Goal: Task Accomplishment & Management: Complete application form

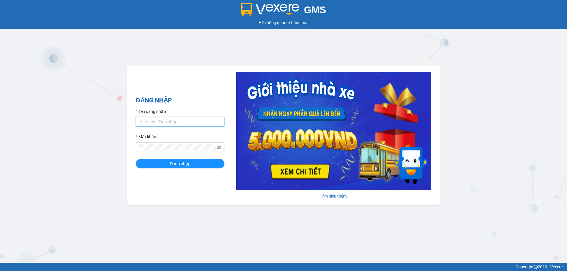
click at [196, 126] on input "Tên đăng nhập" at bounding box center [180, 121] width 89 height 9
type input "duykha.tienoanh"
click at [136, 159] on button "Đăng nhập" at bounding box center [180, 163] width 89 height 9
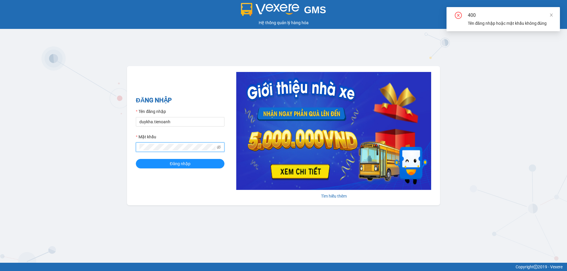
click at [89, 156] on div "GMS Hệ thống [PERSON_NAME] hàng [PERSON_NAME] NHẬP Tên đăng nhập duykha.tienoan…" at bounding box center [283, 131] width 567 height 263
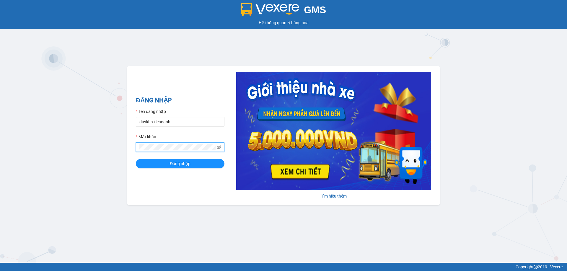
click at [136, 159] on button "Đăng nhập" at bounding box center [180, 163] width 89 height 9
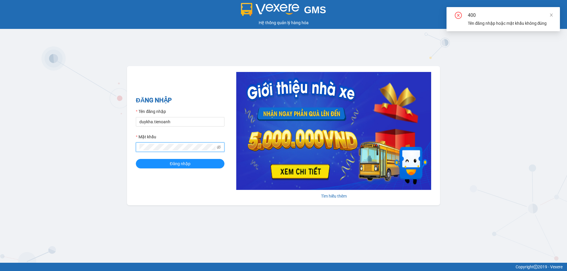
click at [136, 159] on button "Đăng nhập" at bounding box center [180, 163] width 89 height 9
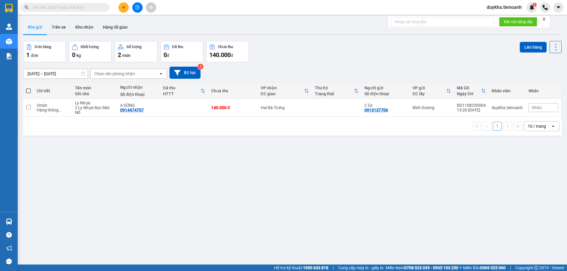
click at [377, 43] on div "Đơn hàng 1 đơn Khối lượng 0 kg Số lượng 2 món Đã thu 0 đ Chưa thu 140.000 đ Lên…" at bounding box center [292, 51] width 539 height 21
click at [82, 25] on button "Kho nhận" at bounding box center [84, 27] width 27 height 14
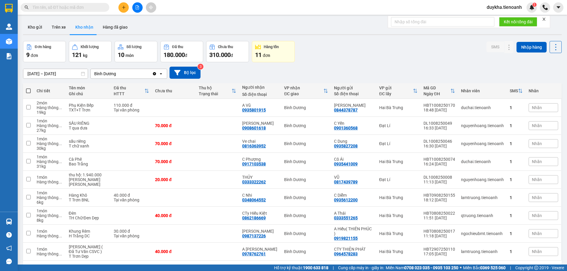
click at [74, 9] on input "text" at bounding box center [67, 7] width 70 height 6
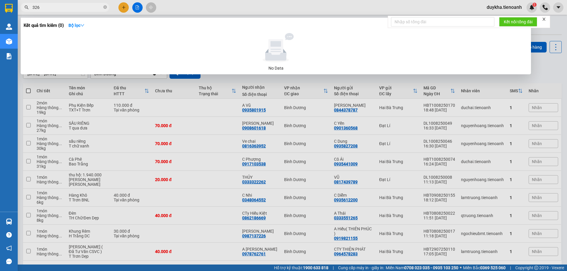
type input "3260"
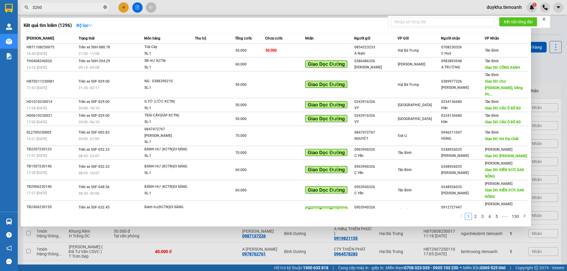
click at [104, 5] on span at bounding box center [105, 8] width 4 height 6
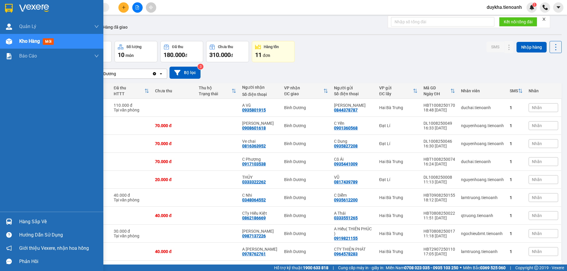
click at [12, 11] on img at bounding box center [9, 8] width 8 height 9
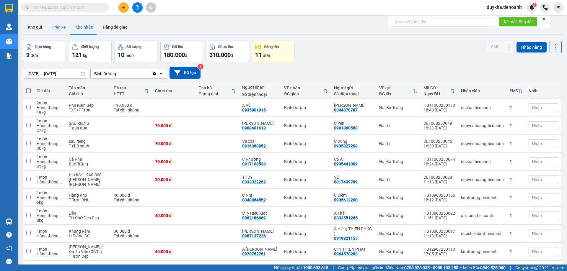
click at [53, 30] on button "Trên xe" at bounding box center [59, 27] width 24 height 14
type input "10/08/2025 – 12/08/2025"
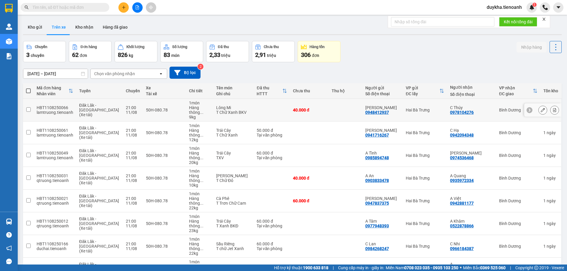
click at [551, 107] on button at bounding box center [555, 110] width 8 height 10
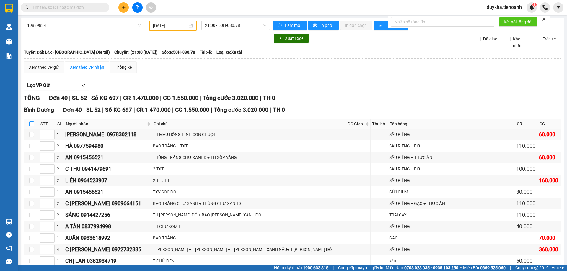
click at [33, 123] on input "checkbox" at bounding box center [31, 124] width 5 height 5
checkbox input "true"
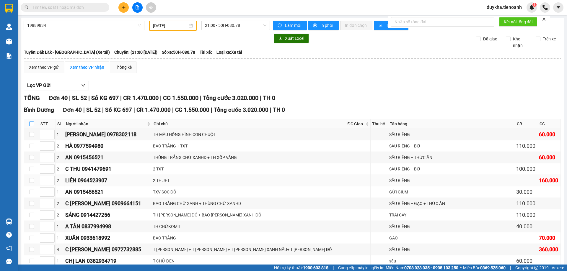
checkbox input "true"
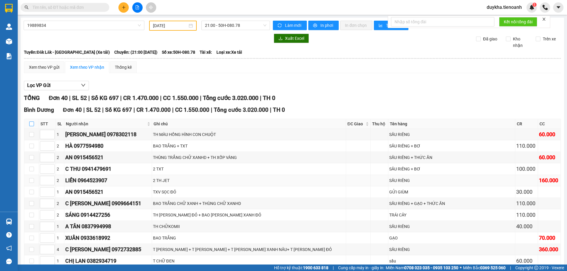
checkbox input "true"
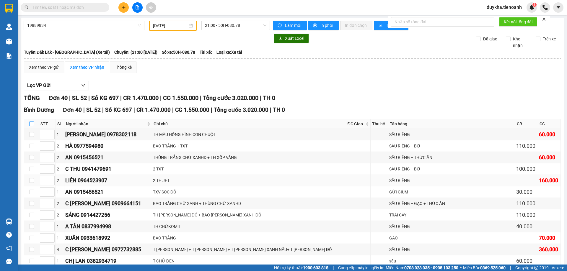
checkbox input "true"
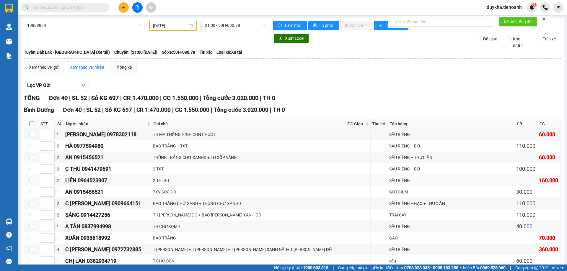
checkbox input "true"
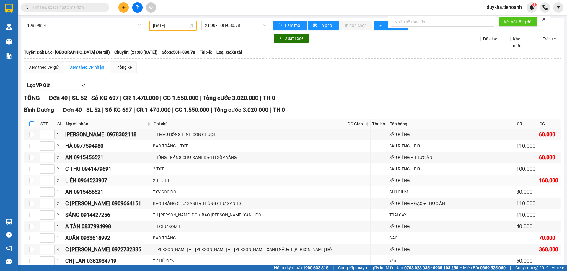
checkbox input "true"
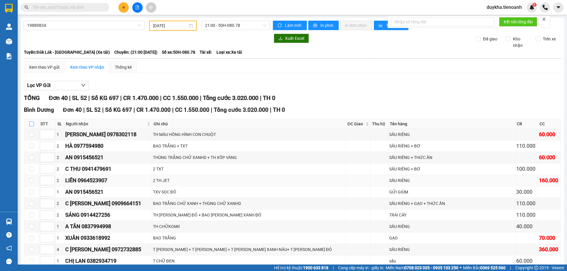
checkbox input "true"
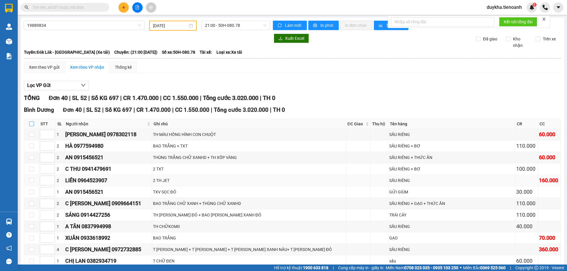
checkbox input "true"
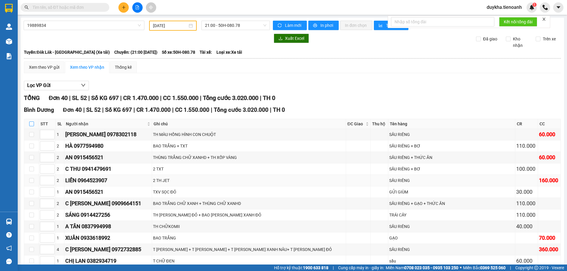
checkbox input "true"
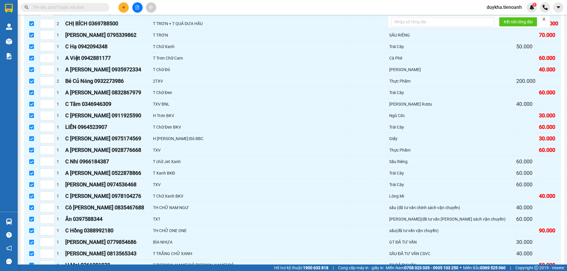
scroll to position [355, 0]
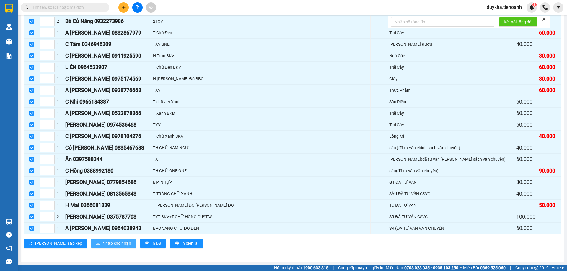
click at [102, 242] on span "Nhập kho nhận" at bounding box center [116, 243] width 29 height 6
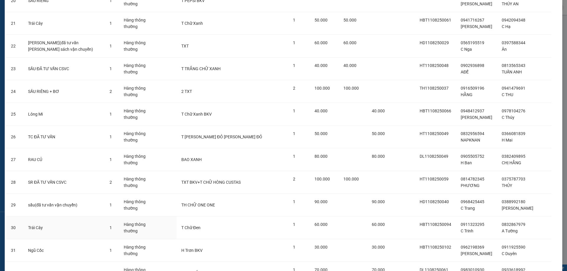
scroll to position [737, 0]
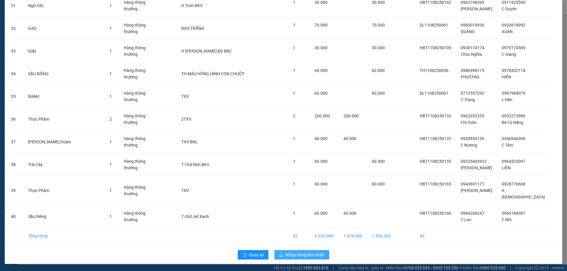
click at [304, 254] on span "Nhập hàng kho nhận" at bounding box center [305, 255] width 39 height 6
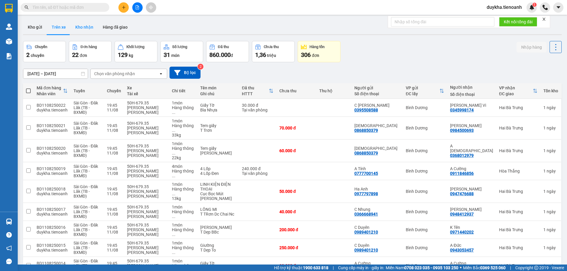
click at [83, 30] on button "Kho nhận" at bounding box center [84, 27] width 27 height 14
type input "29/07/2025 – 12/08/2025"
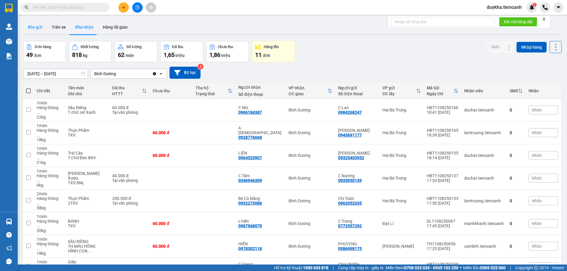
click at [40, 30] on button "Kho gửi" at bounding box center [35, 27] width 24 height 14
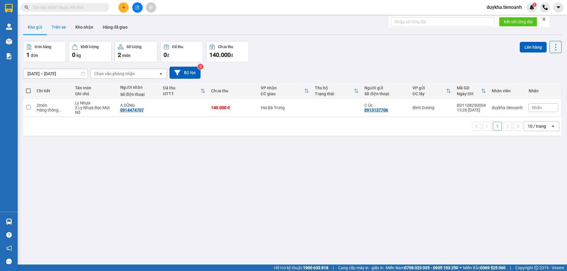
click at [68, 27] on button "Trên xe" at bounding box center [59, 27] width 24 height 14
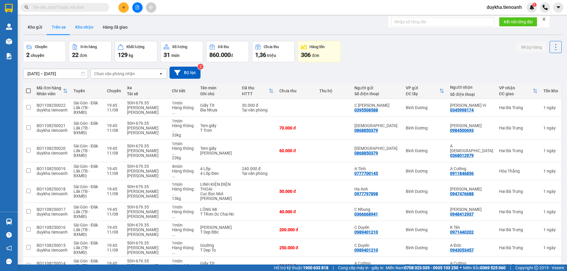
click at [79, 28] on button "Kho nhận" at bounding box center [84, 27] width 27 height 14
type input "29/07/2025 – 12/08/2025"
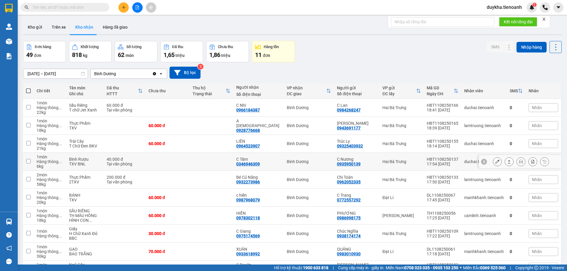
scroll to position [34, 0]
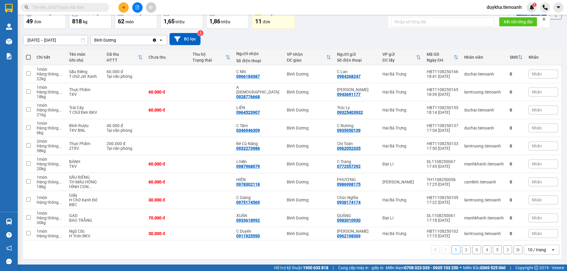
click at [463, 253] on button "2" at bounding box center [466, 250] width 9 height 9
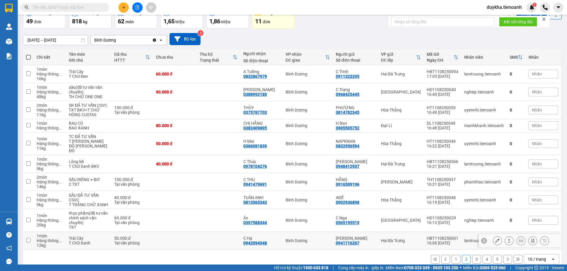
scroll to position [48, 0]
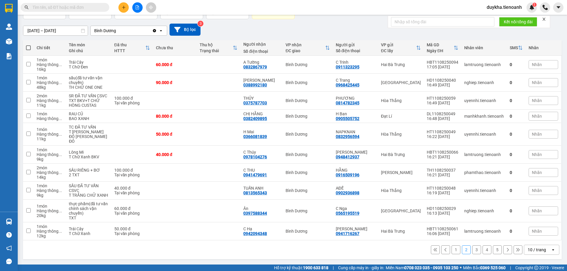
click at [467, 250] on div "1 2 3 4 5 10 / trang open" at bounding box center [292, 250] width 534 height 10
click at [475, 251] on button "3" at bounding box center [476, 250] width 9 height 9
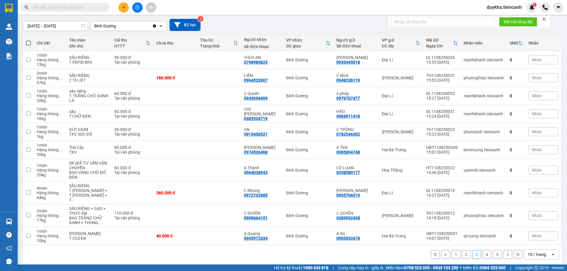
click at [483, 252] on button "4" at bounding box center [487, 254] width 9 height 9
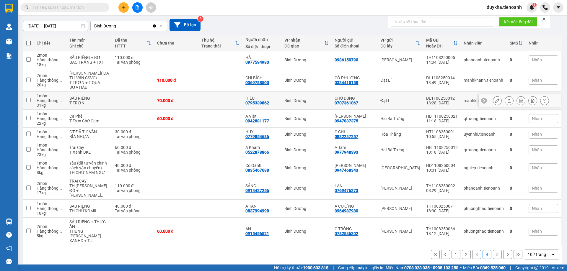
scroll to position [0, 0]
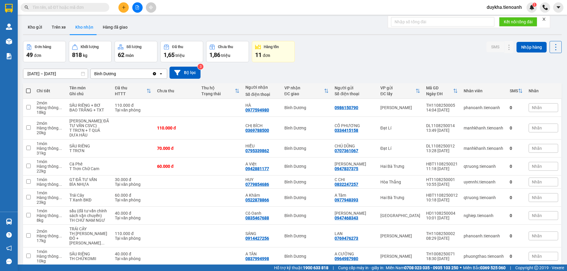
click at [90, 6] on input "text" at bounding box center [67, 7] width 70 height 6
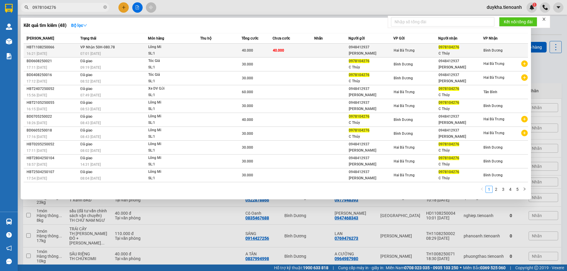
type input "0978104276"
click at [126, 50] on td "VP Nhận 50H-080.78 07:01 - 12/08" at bounding box center [113, 51] width 69 height 14
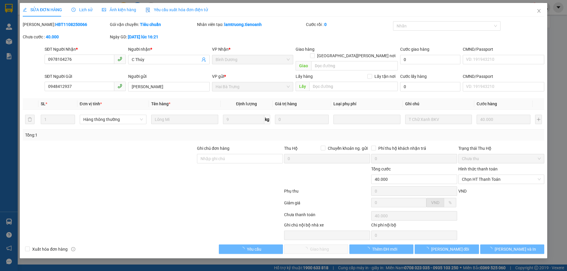
type input "0978104276"
type input "C Thúy"
type input "0948412937"
type input "C Vân"
type input "40.000"
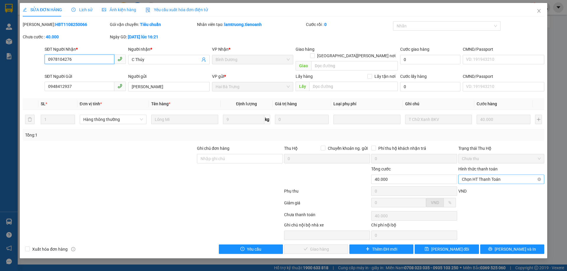
click at [470, 176] on span "Chọn HT Thanh Toán" at bounding box center [501, 179] width 79 height 9
click at [470, 184] on div "Tại văn phòng" at bounding box center [501, 185] width 79 height 6
type input "0"
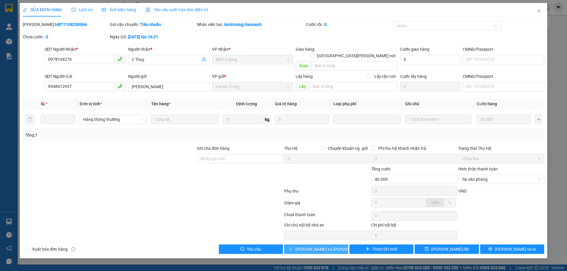
click at [323, 246] on span "Lưu và Giao hàng" at bounding box center [335, 249] width 80 height 6
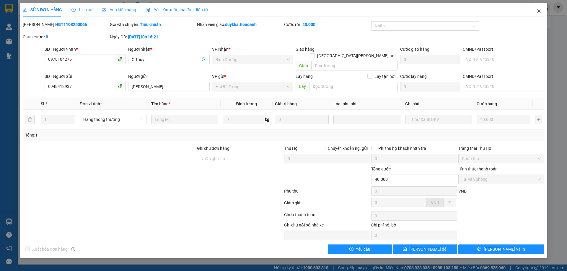
click at [540, 11] on icon "close" at bounding box center [539, 11] width 5 height 5
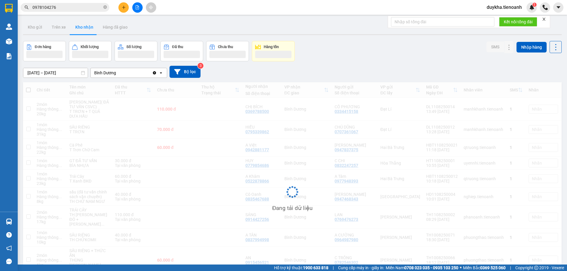
click at [126, 5] on button at bounding box center [123, 7] width 10 height 10
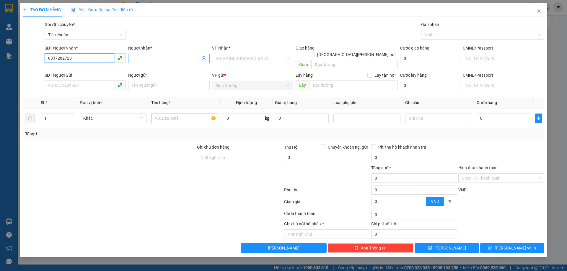
type input "0337282728"
click at [138, 59] on input "Người nhận *" at bounding box center [166, 58] width 68 height 6
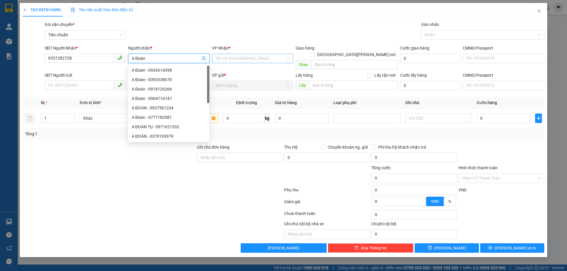
type input "A Đoàn"
click at [266, 60] on input "search" at bounding box center [251, 58] width 70 height 9
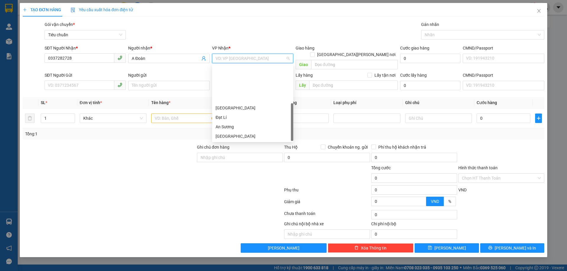
scroll to position [47, 0]
click at [246, 100] on div "Hai Bà Trưng" at bounding box center [253, 98] width 74 height 6
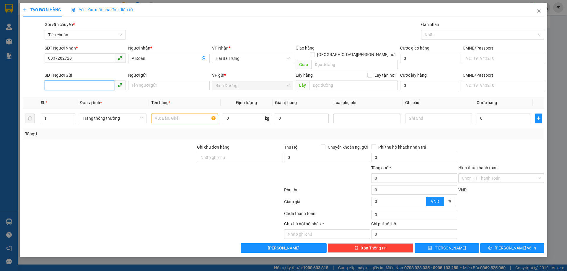
click at [103, 81] on input "SĐT Người Gửi" at bounding box center [80, 85] width 70 height 9
click at [93, 81] on input "SĐT Người Gửi" at bounding box center [80, 85] width 70 height 9
type input "0967051739"
click at [84, 92] on div "0967051739 - CHỊ PHƯỢNG" at bounding box center [85, 91] width 74 height 6
type input "CHỊ PHƯỢNG"
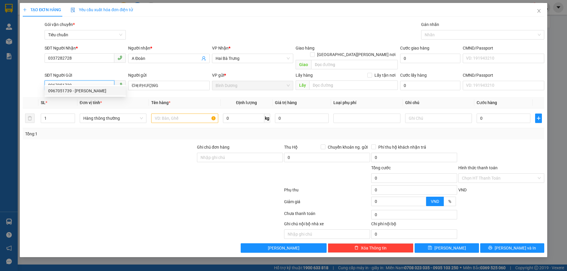
type input "60.000"
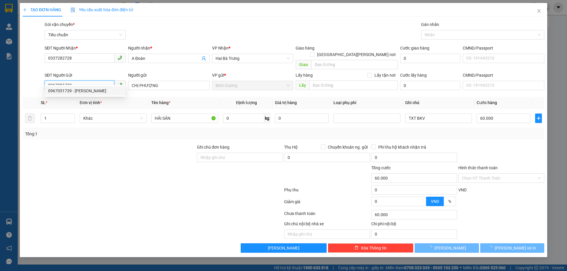
type input "0967051739"
click at [117, 144] on div at bounding box center [109, 154] width 174 height 21
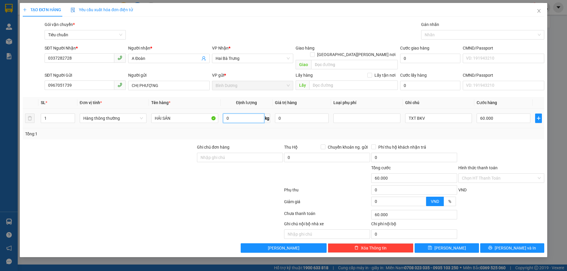
click at [239, 114] on input "0" at bounding box center [243, 118] width 41 height 9
type input "30"
click at [250, 131] on div "Tổng: 1" at bounding box center [283, 134] width 517 height 6
type input "65.000"
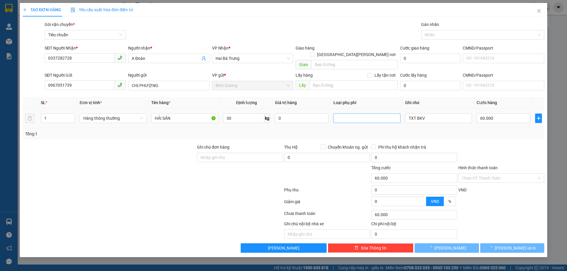
type input "65.000"
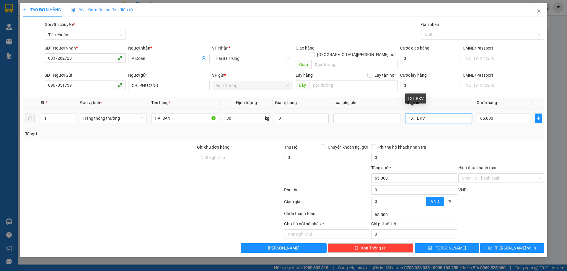
click at [438, 114] on input "TXT BKV" at bounding box center [438, 118] width 67 height 9
drag, startPoint x: 439, startPoint y: 110, endPoint x: 363, endPoint y: 112, distance: 75.6
click at [363, 112] on tr "1 Hàng thông thường HẢI SẢN 30 kg 0 TXT BKV 65.000" at bounding box center [284, 119] width 522 height 20
click at [404, 121] on td "TXT BKV" at bounding box center [438, 119] width 71 height 20
click at [416, 114] on input "TXT BKV" at bounding box center [438, 118] width 67 height 9
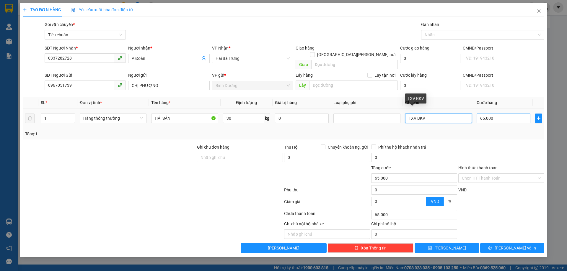
type input "TXV BKV"
click at [488, 115] on input "65.000" at bounding box center [504, 118] width 54 height 9
type input "0"
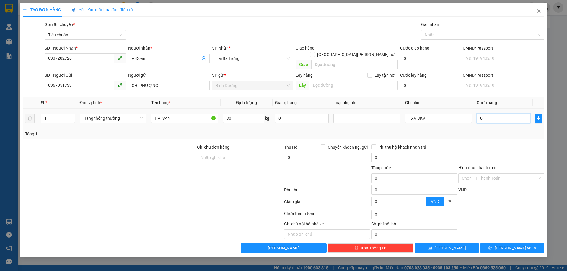
type input "6"
type input "060"
type input "60"
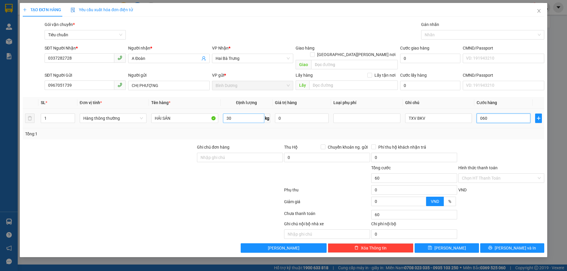
type input "060"
click at [234, 115] on input "30" at bounding box center [243, 118] width 41 height 9
type input "60.000"
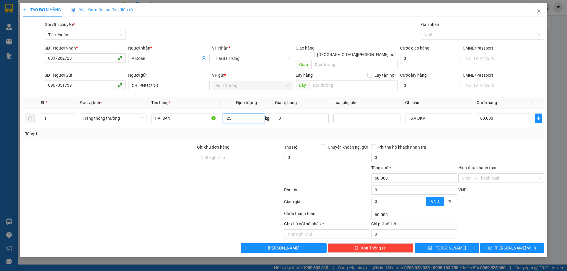
type input "25"
click at [245, 131] on div "Tổng: 1" at bounding box center [283, 134] width 517 height 6
click at [498, 244] on button "Lưu và In" at bounding box center [512, 248] width 64 height 9
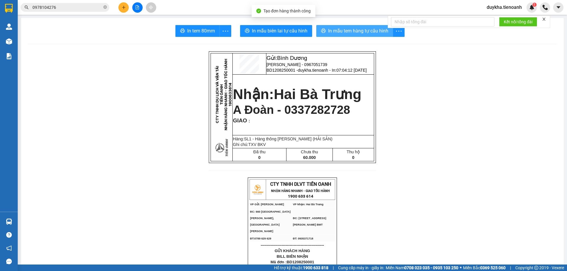
click at [337, 27] on span "In mẫu tem hàng tự cấu hình" at bounding box center [358, 30] width 60 height 7
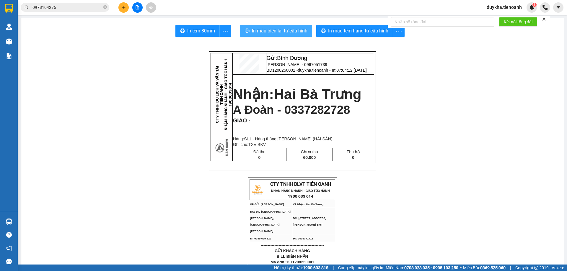
click at [306, 27] on button "In mẫu biên lai tự cấu hình" at bounding box center [276, 31] width 72 height 12
click at [105, 7] on icon "close-circle" at bounding box center [105, 7] width 4 height 4
click at [100, 7] on input "text" at bounding box center [67, 7] width 70 height 6
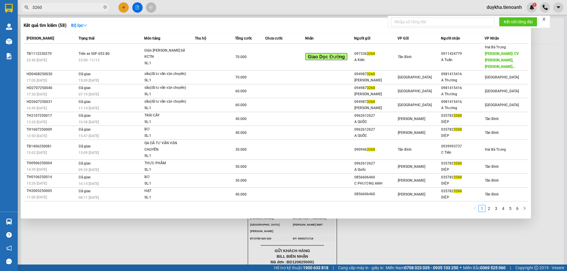
type input "3260"
drag, startPoint x: 405, startPoint y: 241, endPoint x: 147, endPoint y: 108, distance: 289.9
click at [405, 240] on div at bounding box center [283, 135] width 567 height 271
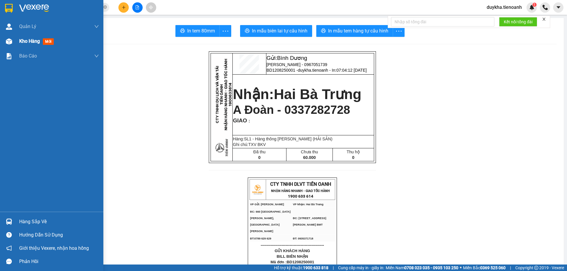
click at [25, 42] on span "Kho hàng" at bounding box center [29, 41] width 21 height 6
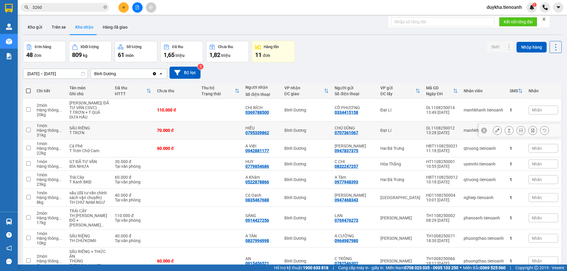
scroll to position [53, 0]
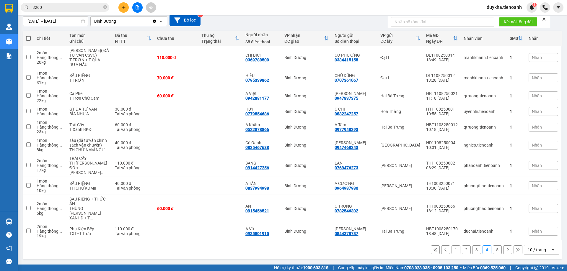
click at [443, 253] on button at bounding box center [445, 250] width 9 height 9
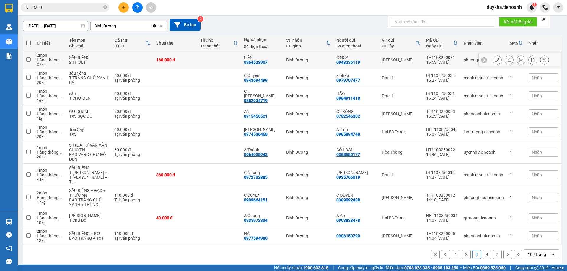
scroll to position [0, 0]
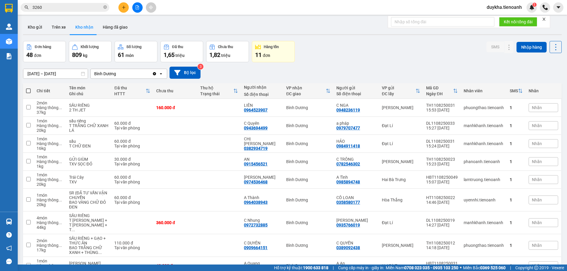
click at [389, 58] on div "Đơn hàng 48 đơn Khối lượng 809 kg Số lượng 61 món Đã thu 1,65 triệu Chưa thu 1,…" at bounding box center [292, 51] width 539 height 21
click at [105, 9] on icon "close-circle" at bounding box center [105, 7] width 4 height 4
click at [238, 27] on div "Kho gửi Trên xe Kho nhận Hàng đã giao" at bounding box center [292, 28] width 539 height 16
click at [94, 11] on span at bounding box center [65, 7] width 89 height 9
click at [94, 10] on input "text" at bounding box center [67, 7] width 70 height 6
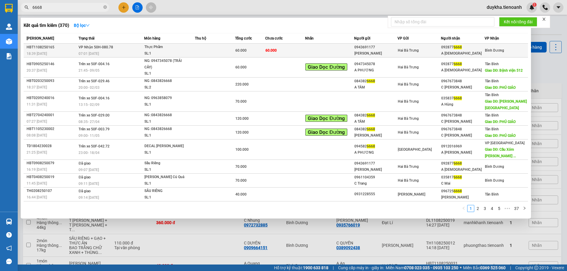
type input "6668"
click at [123, 50] on td "VP Nhận 50H-080.78 07:01 - 12/08" at bounding box center [110, 51] width 67 height 14
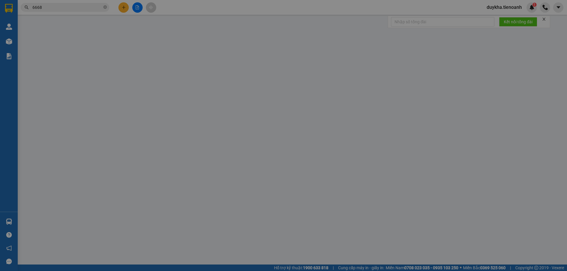
type input "0928776668"
type input "A Phúc"
type input "0943691177"
type input "C Phương"
type input "241290482"
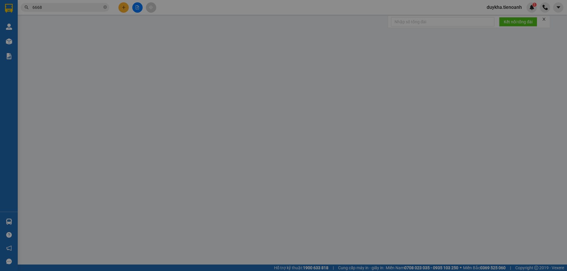
type input "60.000"
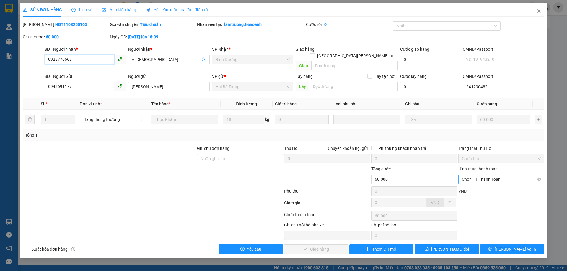
click at [512, 175] on span "Chọn HT Thanh Toán" at bounding box center [501, 179] width 79 height 9
click at [484, 183] on div "Tại văn phòng" at bounding box center [501, 185] width 79 height 6
type input "0"
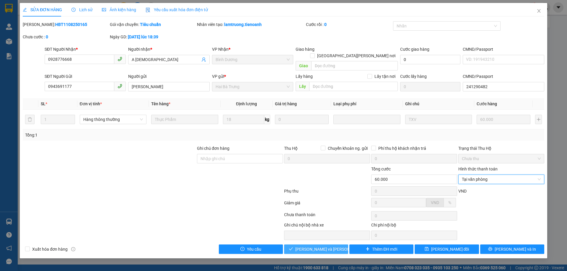
click at [337, 245] on button "Lưu và Giao hàng" at bounding box center [316, 249] width 64 height 9
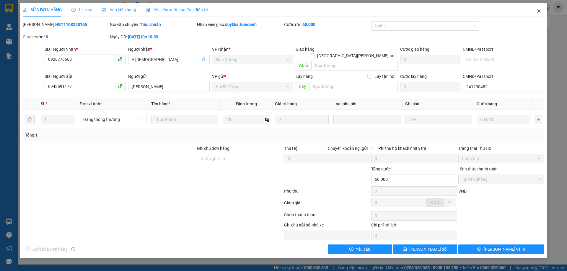
click at [537, 9] on icon "close" at bounding box center [539, 11] width 5 height 5
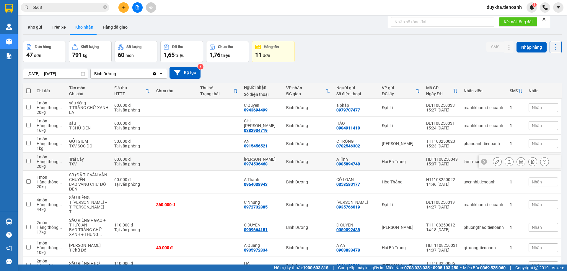
scroll to position [53, 0]
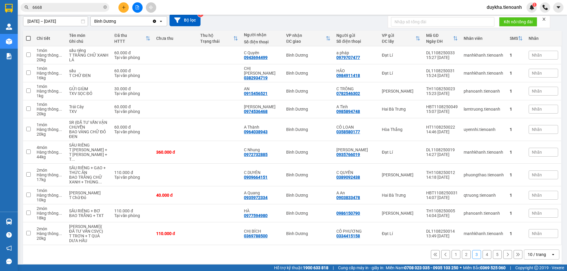
click at [453, 250] on button "1" at bounding box center [456, 254] width 9 height 9
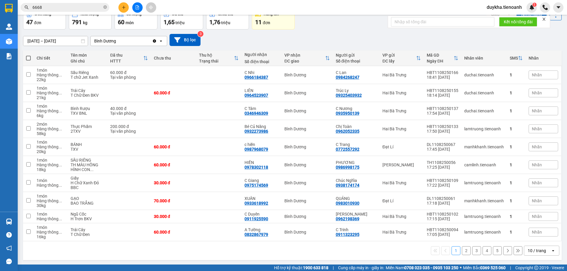
scroll to position [34, 0]
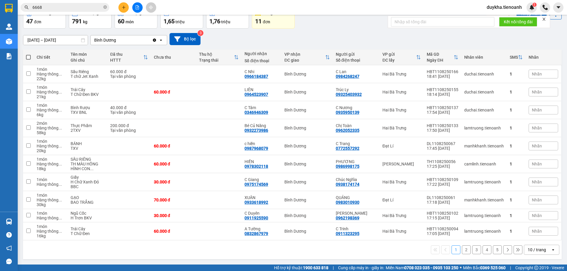
click at [467, 254] on div "1 2 3 4 5 10 / trang open" at bounding box center [292, 250] width 534 height 10
click at [472, 253] on button "3" at bounding box center [476, 250] width 9 height 9
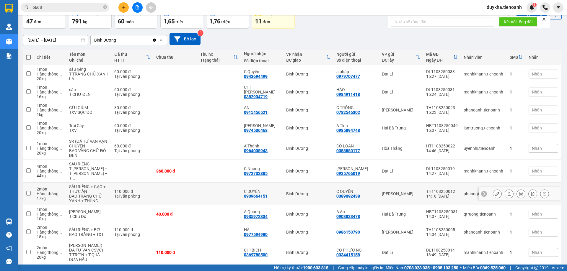
scroll to position [53, 0]
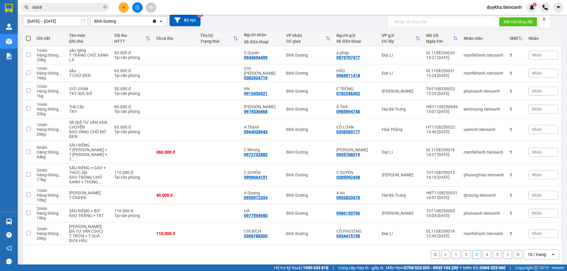
click at [483, 251] on button "4" at bounding box center [487, 254] width 9 height 9
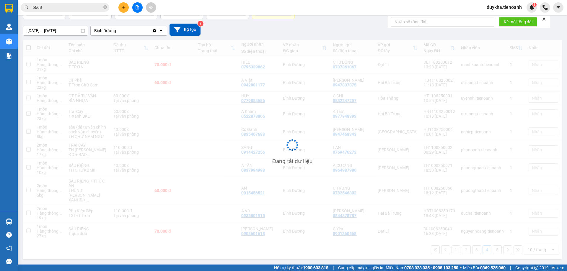
scroll to position [48, 0]
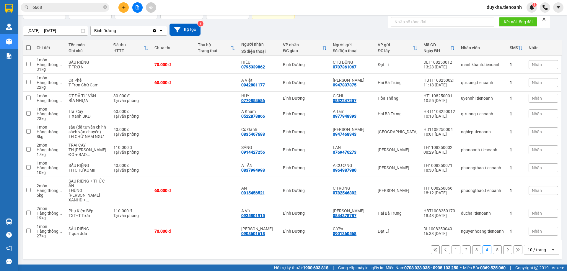
click at [444, 249] on icon at bounding box center [446, 250] width 4 height 4
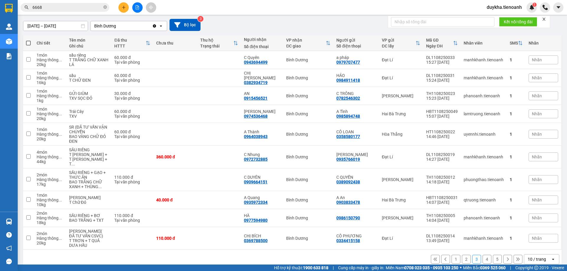
click at [455, 255] on button "1" at bounding box center [456, 259] width 9 height 9
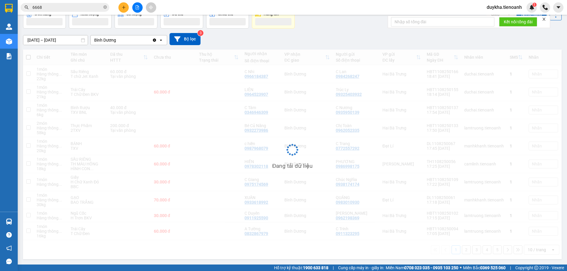
scroll to position [34, 0]
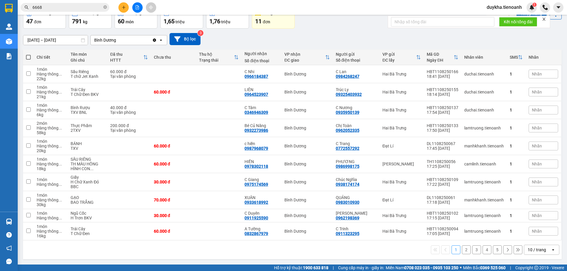
click at [463, 250] on button "2" at bounding box center [466, 250] width 9 height 9
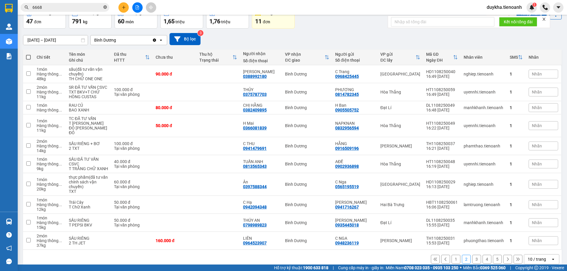
click at [105, 7] on icon "close-circle" at bounding box center [105, 7] width 4 height 4
click at [96, 8] on input "text" at bounding box center [67, 7] width 70 height 6
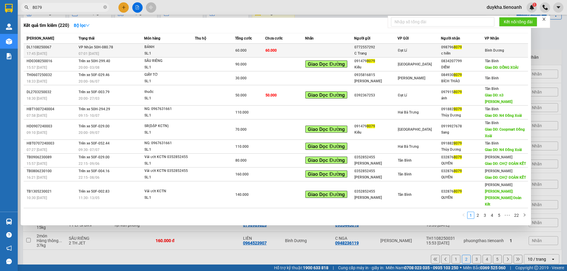
type input "8079"
click at [198, 51] on td at bounding box center [215, 51] width 40 height 14
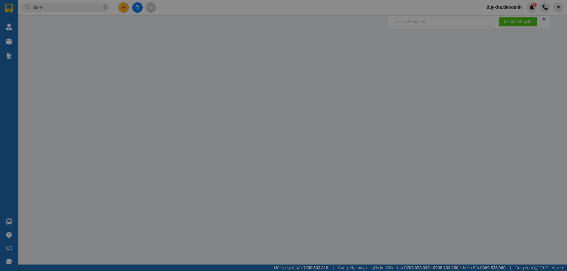
type input "0987968079"
type input "c hiền"
type input "0772557292"
type input "C Trang"
type input "60.000"
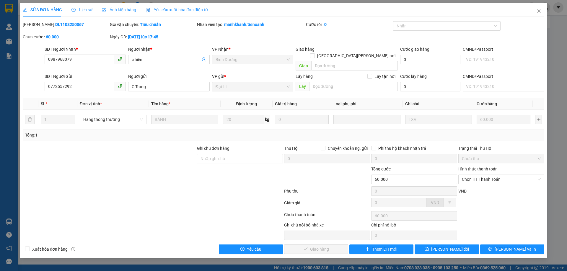
click at [85, 7] on span "Lịch sử" at bounding box center [81, 9] width 21 height 5
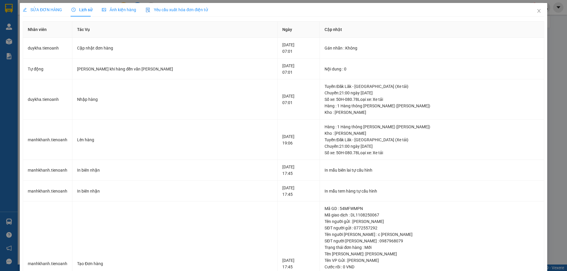
click at [52, 13] on div "SỬA ĐƠN HÀNG" at bounding box center [42, 9] width 39 height 6
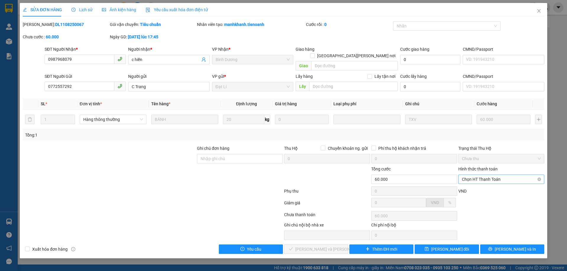
click at [481, 177] on span "Chọn HT Thanh Toán" at bounding box center [501, 179] width 79 height 9
click at [483, 184] on div "Tại văn phòng" at bounding box center [501, 185] width 79 height 6
type input "0"
click at [319, 245] on button "Lưu và Giao hàng" at bounding box center [316, 249] width 64 height 9
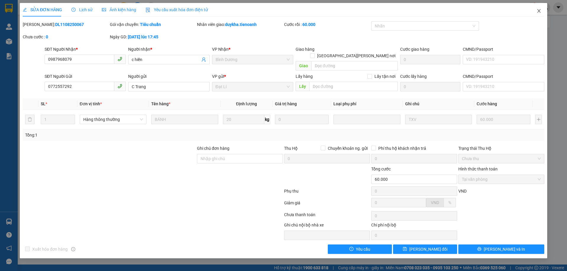
click at [540, 10] on icon "close" at bounding box center [539, 11] width 5 height 5
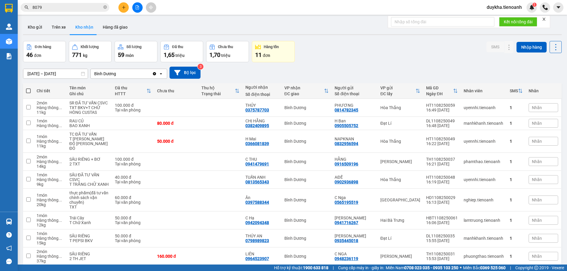
drag, startPoint x: 184, startPoint y: 5, endPoint x: 152, endPoint y: 10, distance: 32.6
click at [184, 4] on div "Kết quả tìm kiếm ( 220 ) Bộ lọc Mã ĐH Trạng thái Món hàng Thu hộ Tổng cước Chưa…" at bounding box center [283, 7] width 567 height 15
click at [105, 7] on icon "close-circle" at bounding box center [105, 7] width 4 height 4
click at [167, 3] on div "Kết quả tìm kiếm ( 220 ) Bộ lọc Mã ĐH Trạng thái Món hàng Thu hộ Tổng cước Chưa…" at bounding box center [283, 7] width 567 height 15
click at [83, 6] on input "text" at bounding box center [67, 7] width 70 height 6
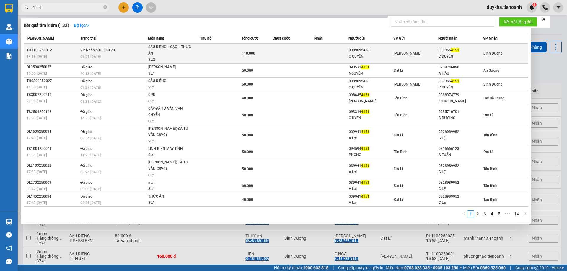
type input "4151"
click at [154, 57] on div "SL: 2" at bounding box center [170, 60] width 44 height 6
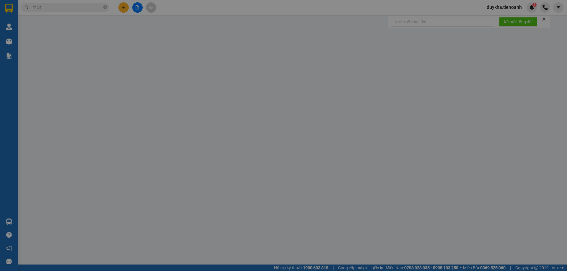
type input "0909664151"
type input "C DUYÊN"
type input "079178012524"
type input "0389092438"
type input "C QUYỀN"
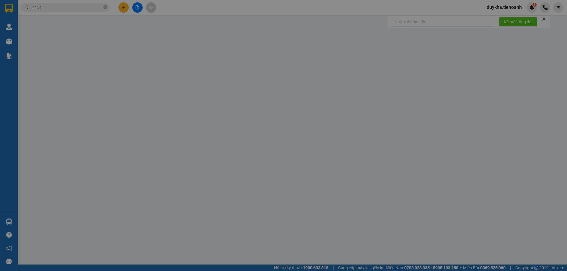
type input "040052001899"
type input "0"
type input "110.000"
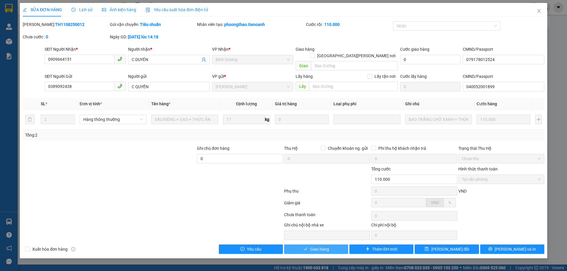
click at [325, 246] on span "Giao hàng" at bounding box center [319, 249] width 19 height 6
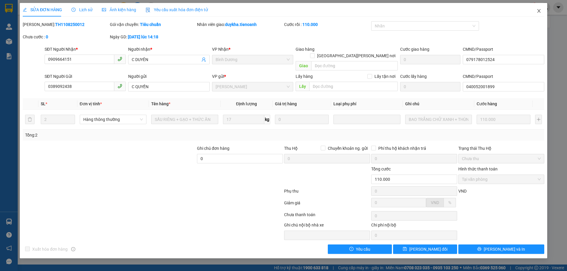
click at [544, 9] on span "Close" at bounding box center [539, 11] width 17 height 17
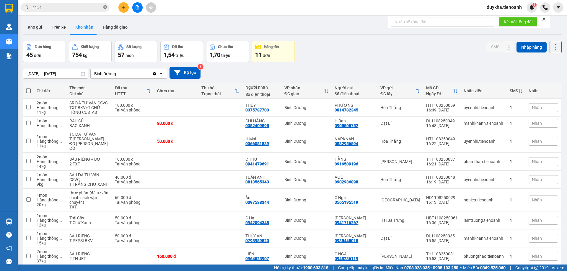
click at [104, 6] on icon "close-circle" at bounding box center [105, 7] width 4 height 4
click at [94, 8] on input "text" at bounding box center [67, 7] width 70 height 6
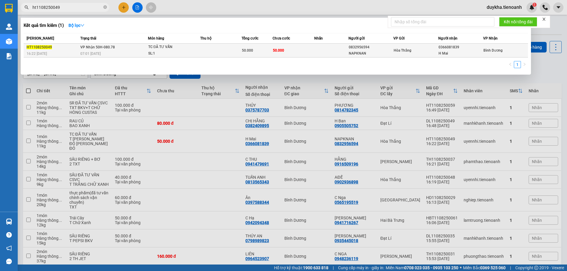
type input "ht1108250049"
click at [159, 54] on div "SL: 1" at bounding box center [170, 54] width 44 height 6
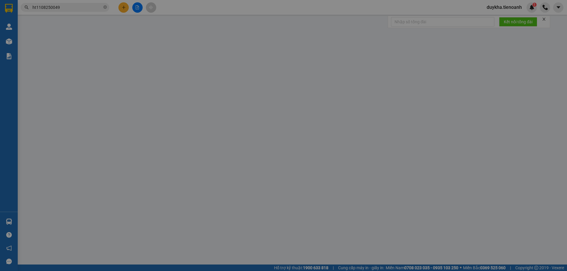
type input "0366081839"
type input "H Mai"
type input "0832956594"
type input "NAPKNAN"
type input "50.000"
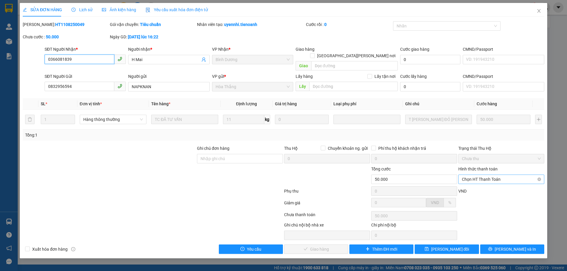
click at [468, 175] on span "Chọn HT Thanh Toán" at bounding box center [501, 179] width 79 height 9
click at [470, 181] on div "Tại văn phòng" at bounding box center [501, 184] width 86 height 9
type input "0"
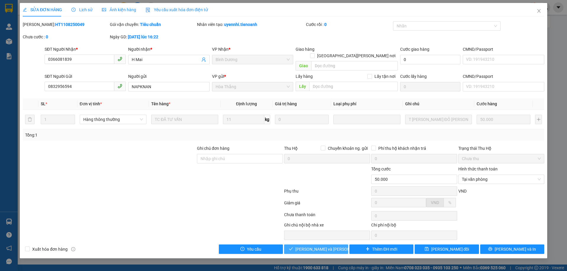
click at [338, 245] on button "Lưu và Giao hàng" at bounding box center [316, 249] width 64 height 9
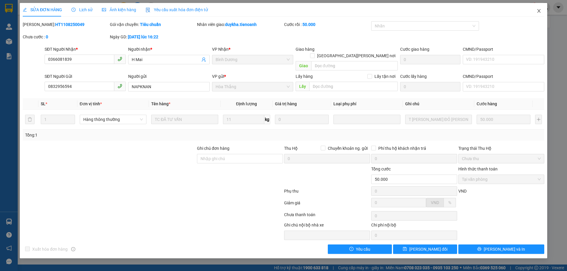
click at [537, 9] on icon "close" at bounding box center [539, 11] width 5 height 5
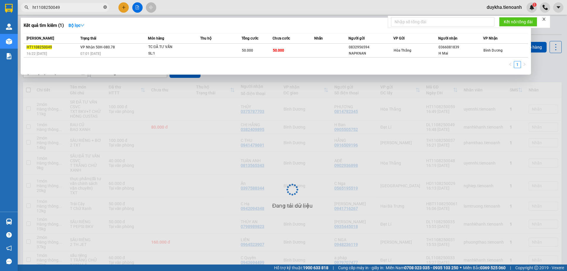
click at [104, 8] on icon "close-circle" at bounding box center [105, 7] width 4 height 4
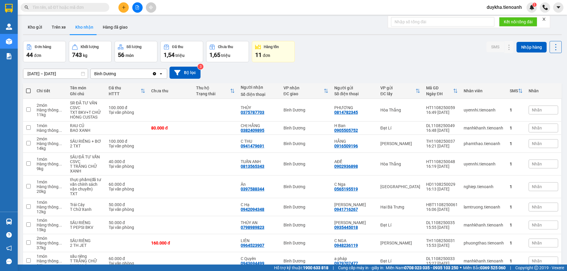
click at [100, 8] on input "text" at bounding box center [67, 7] width 70 height 6
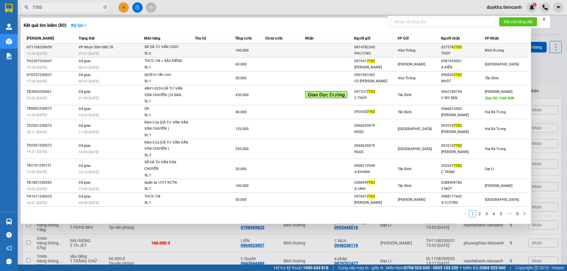
type input "7703"
click at [167, 54] on div "SL: 2" at bounding box center [166, 54] width 44 height 6
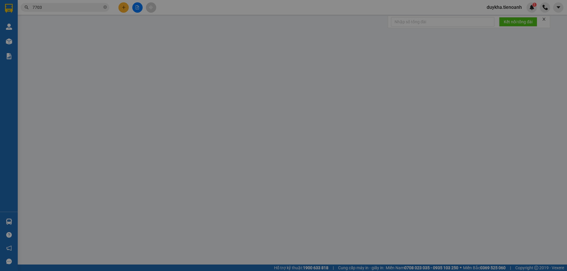
type input "0375787703"
type input "THỦY"
type input "0814782345"
type input "PHƯƠNG"
type input "100.000"
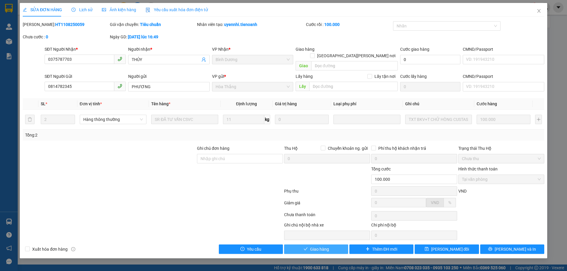
click at [336, 245] on button "Giao hàng" at bounding box center [316, 249] width 64 height 9
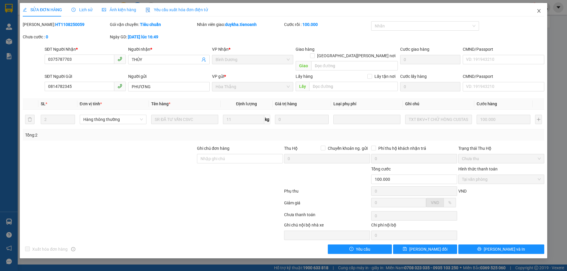
click at [542, 14] on span "Close" at bounding box center [539, 11] width 17 height 17
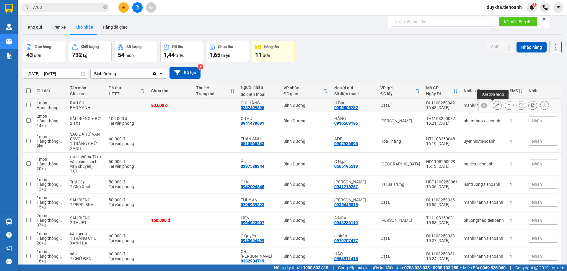
click at [495, 105] on icon at bounding box center [497, 105] width 4 height 4
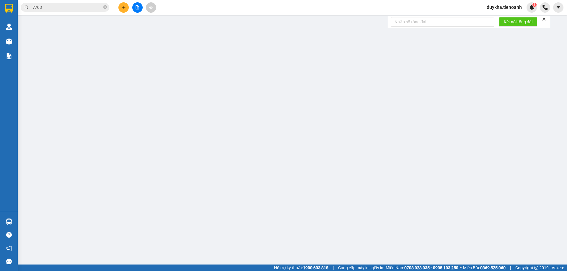
type input "0382409895"
type input "CHỊ HẰNG"
type input "0905505752"
type input "H Ban"
type input "80.000"
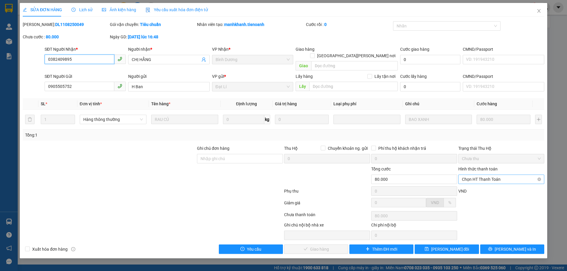
click at [481, 177] on span "Chọn HT Thanh Toán" at bounding box center [501, 179] width 79 height 9
click at [479, 185] on div "Tại văn phòng" at bounding box center [501, 185] width 79 height 6
type input "0"
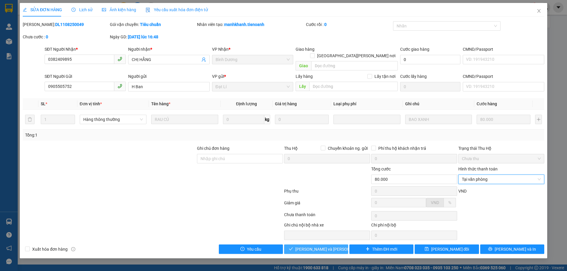
click at [339, 245] on button "Lưu và Giao hàng" at bounding box center [316, 249] width 64 height 9
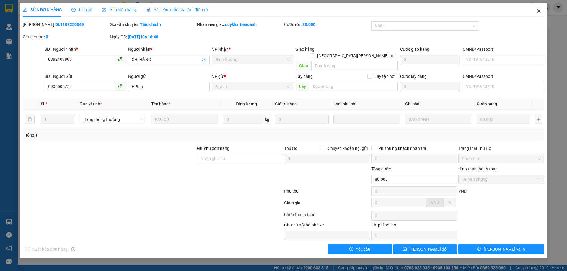
click at [541, 14] on span "Close" at bounding box center [539, 11] width 17 height 17
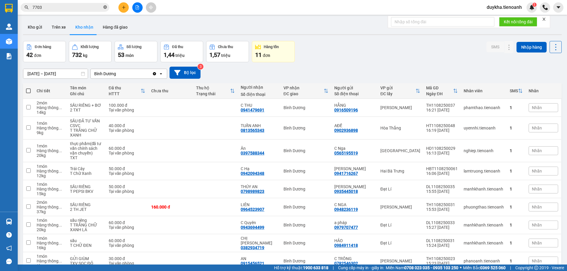
click at [105, 7] on icon "close-circle" at bounding box center [105, 7] width 4 height 4
click at [91, 7] on input "text" at bounding box center [67, 7] width 70 height 6
click at [89, 6] on input "text" at bounding box center [67, 7] width 70 height 6
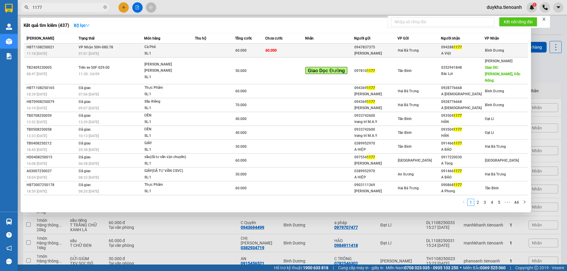
type input "1177"
click at [164, 46] on div "Cà Phê" at bounding box center [166, 47] width 44 height 6
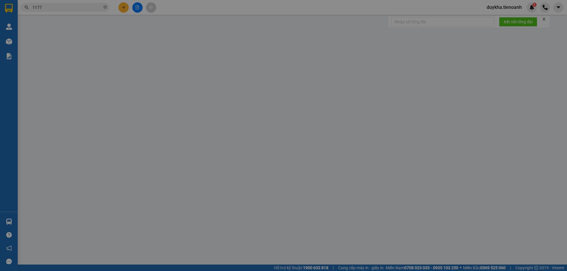
type input "0942881177"
type input "A Việt"
type input "0947837375"
type input "C Quỳnh"
type input "60.000"
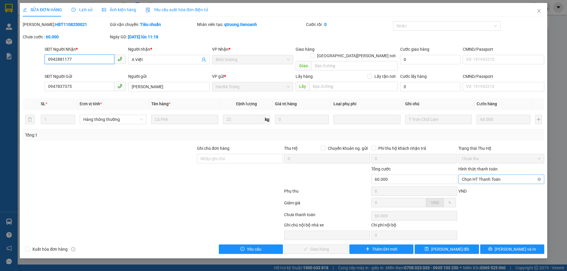
click at [475, 175] on span "Chọn HT Thanh Toán" at bounding box center [501, 179] width 79 height 9
click at [476, 183] on div "Tại văn phòng" at bounding box center [501, 185] width 79 height 6
type input "0"
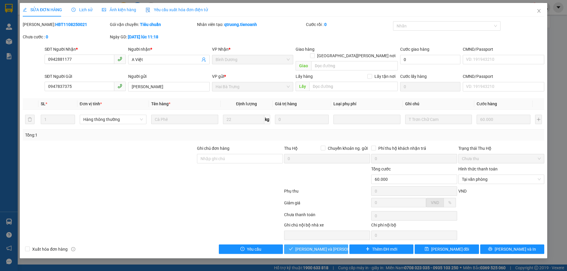
click at [329, 246] on span "Lưu và Giao hàng" at bounding box center [335, 249] width 80 height 6
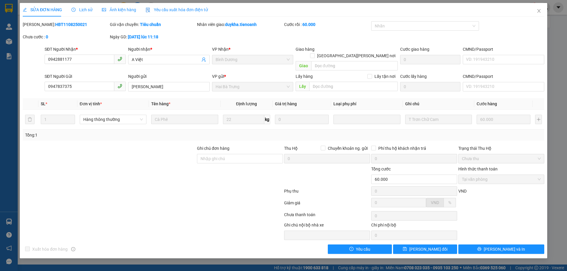
click at [78, 6] on div "Lịch sử" at bounding box center [81, 10] width 21 height 14
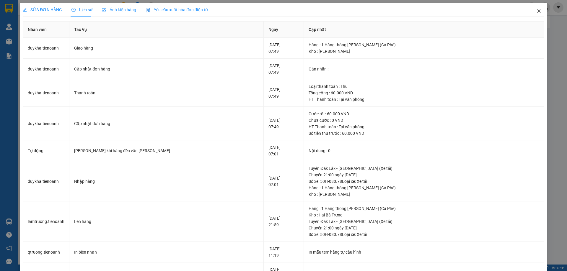
click at [531, 18] on span "Close" at bounding box center [539, 11] width 17 height 17
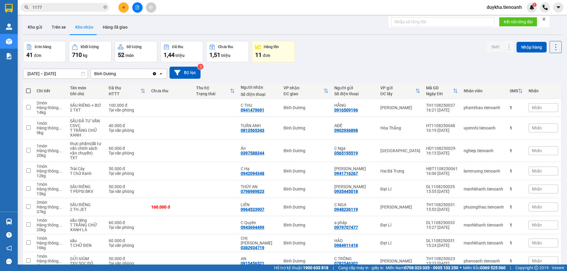
click at [79, 9] on input "1177" at bounding box center [67, 7] width 70 height 6
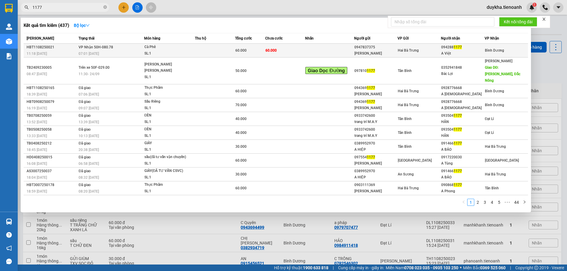
click at [105, 52] on div "07:01 - 12/08" at bounding box center [111, 54] width 65 height 6
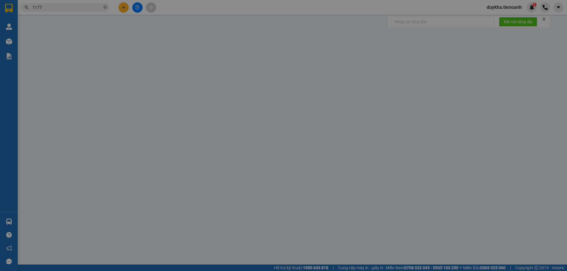
type input "0942881177"
type input "A Việt"
type input "0947837375"
type input "C Quỳnh"
type input "60.000"
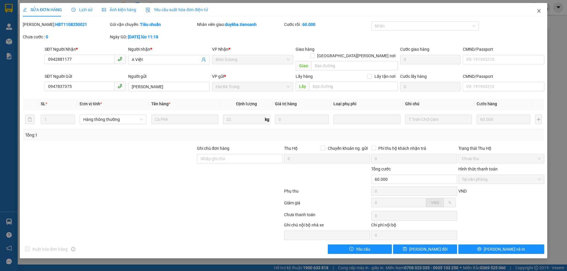
click at [538, 13] on icon "close" at bounding box center [539, 11] width 5 height 5
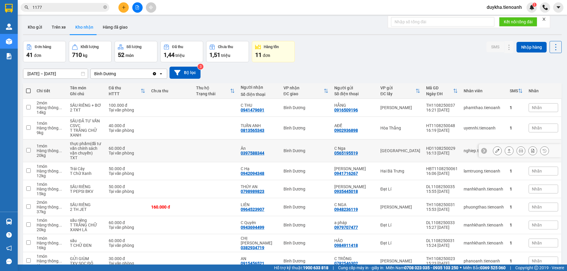
scroll to position [48, 0]
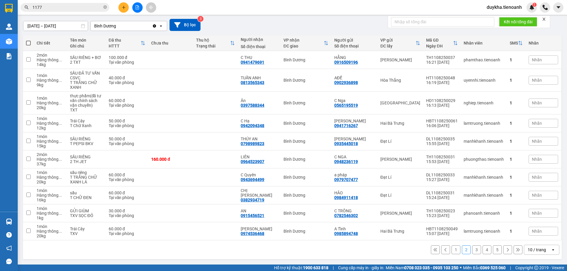
click at [452, 252] on button "1" at bounding box center [456, 250] width 9 height 9
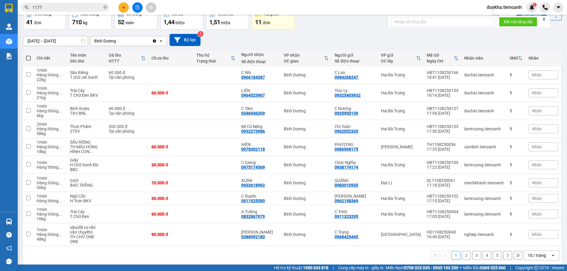
scroll to position [34, 0]
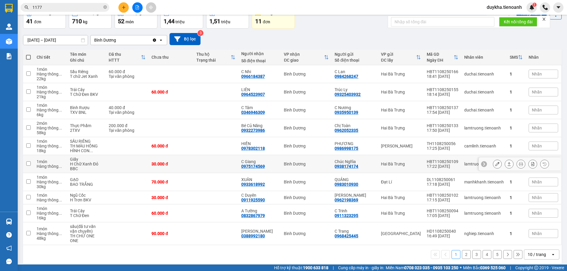
click at [493, 163] on button at bounding box center [497, 164] width 8 height 10
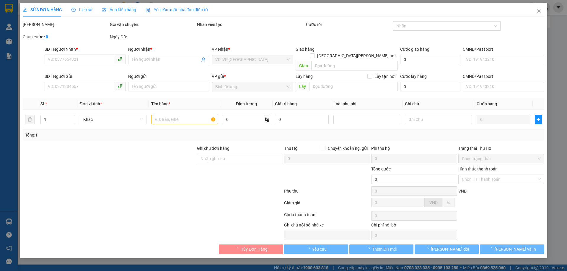
type input "0975174569"
type input "C Giang"
type input "0938174174"
type input "Chúc Nghĩa"
type input "250987387"
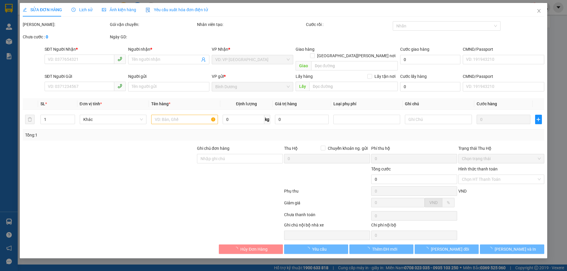
type input "30.000"
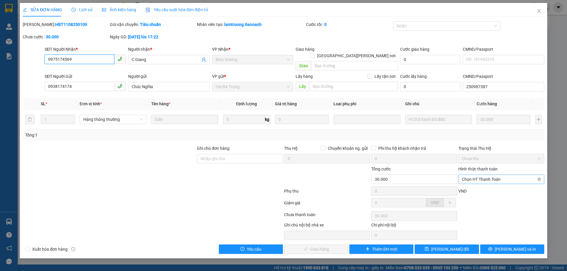
click at [478, 175] on span "Chọn HT Thanh Toán" at bounding box center [501, 179] width 79 height 9
click at [478, 184] on div "Tại văn phòng" at bounding box center [501, 185] width 79 height 6
type input "0"
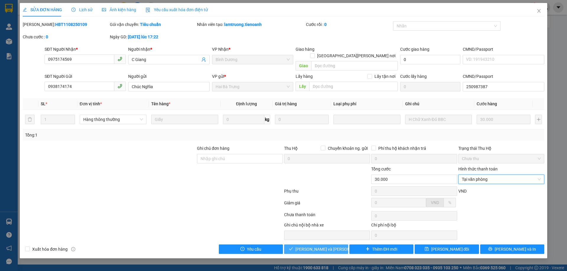
click at [324, 246] on span "Lưu và Giao hàng" at bounding box center [335, 249] width 80 height 6
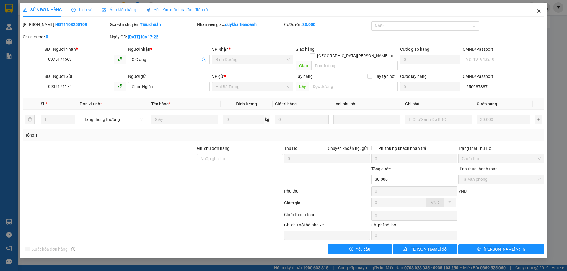
click at [541, 11] on icon "close" at bounding box center [539, 11] width 5 height 5
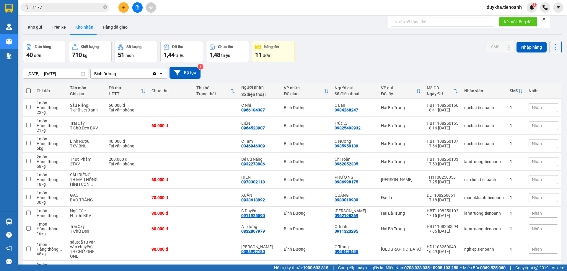
click at [105, 7] on icon "close-circle" at bounding box center [105, 7] width 4 height 4
click at [97, 7] on input "text" at bounding box center [67, 7] width 70 height 6
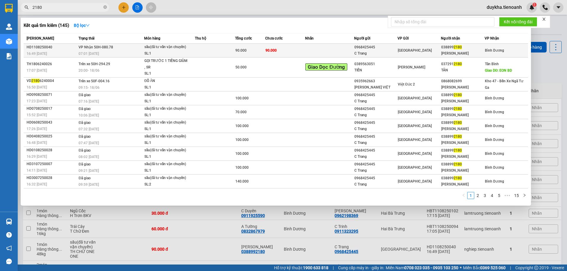
type input "2180"
click at [214, 52] on td at bounding box center [215, 51] width 40 height 14
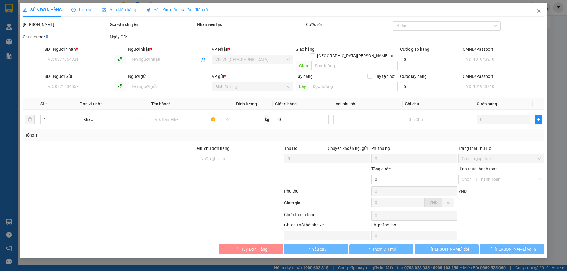
type input "0388992180"
type input "C Hồng"
type input "0968425445"
type input "C Trang"
type input "90.000"
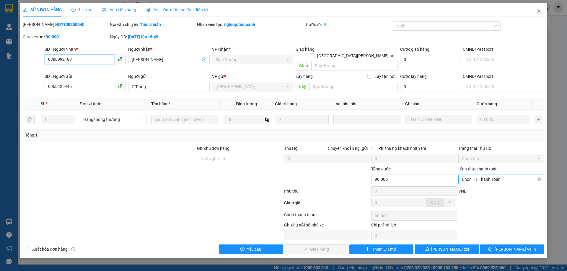
click at [473, 175] on span "Chọn HT Thanh Toán" at bounding box center [501, 179] width 79 height 9
click at [479, 182] on div "Tại văn phòng" at bounding box center [501, 185] width 79 height 6
type input "0"
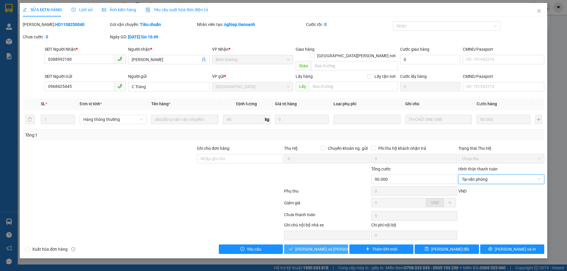
click at [307, 246] on span "Lưu và Giao hàng" at bounding box center [335, 249] width 80 height 6
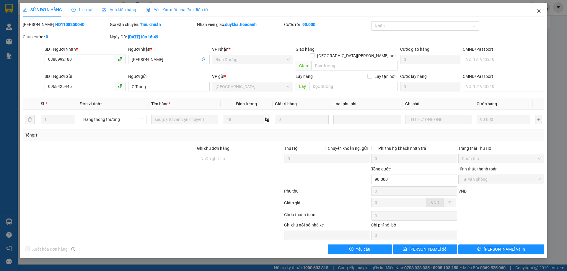
click at [535, 12] on span "Close" at bounding box center [539, 11] width 17 height 17
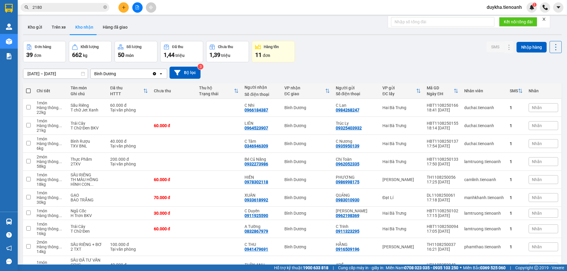
click at [320, 49] on div "Đơn hàng 39 đơn Khối lượng 662 kg Số lượng 50 món Đã thu 1,44 triệu Chưa thu 1,…" at bounding box center [292, 51] width 539 height 21
click at [280, 27] on div "Kho gửi Trên xe Kho nhận Hàng đã giao" at bounding box center [292, 28] width 539 height 16
click at [104, 7] on icon "close-circle" at bounding box center [105, 7] width 4 height 4
click at [99, 9] on input "text" at bounding box center [67, 7] width 70 height 6
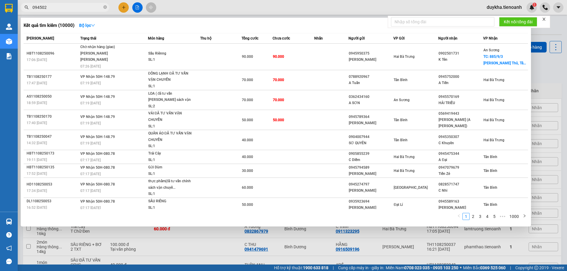
type input "0945027"
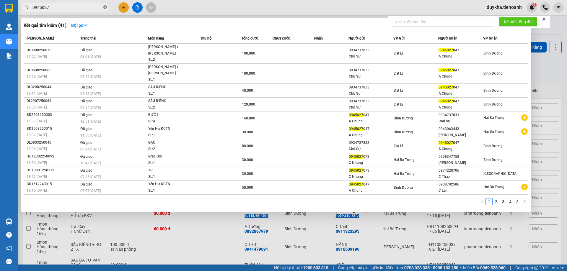
click at [105, 8] on icon "close-circle" at bounding box center [105, 7] width 4 height 4
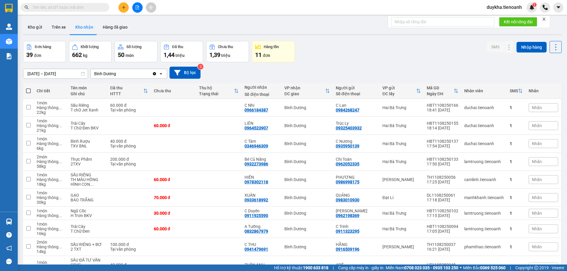
click at [196, 6] on div "Kết quả tìm kiếm ( 41 ) Bộ lọc Mã ĐH Trạng thái Món hàng Thu hộ Tổng cước Chưa …" at bounding box center [283, 7] width 567 height 15
click at [84, 8] on input "text" at bounding box center [67, 7] width 70 height 6
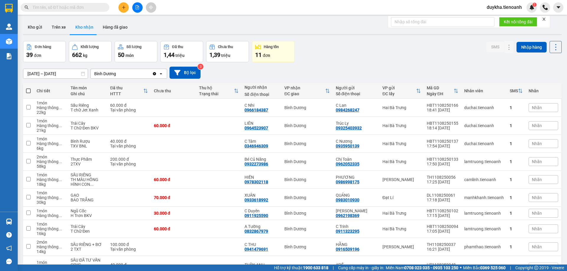
click at [84, 8] on input "text" at bounding box center [67, 7] width 70 height 6
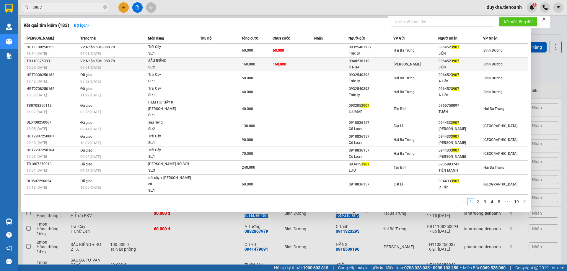
type input "3907"
click at [175, 69] on div "SL: 2" at bounding box center [170, 67] width 44 height 6
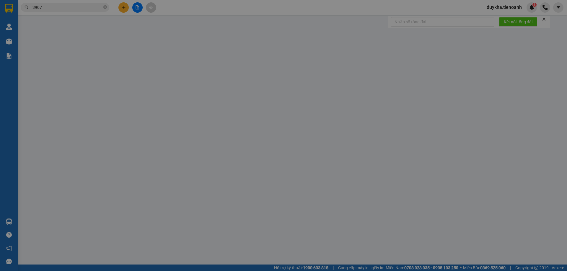
type input "0964523907"
type input "LIÊN"
type input "0948236119"
type input "C NGA"
type input "160.000"
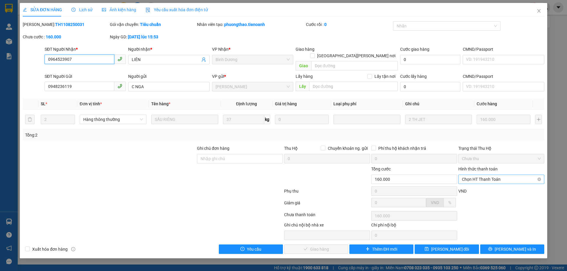
drag, startPoint x: 490, startPoint y: 172, endPoint x: 489, endPoint y: 178, distance: 5.4
click at [490, 175] on span "Chọn HT Thanh Toán" at bounding box center [501, 179] width 79 height 9
click at [484, 185] on div "Tại văn phòng" at bounding box center [501, 185] width 79 height 6
type input "0"
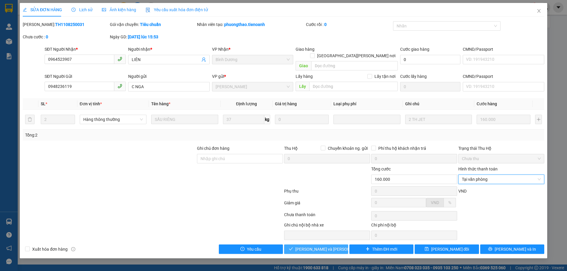
click at [315, 246] on span "Lưu và Giao hàng" at bounding box center [335, 249] width 80 height 6
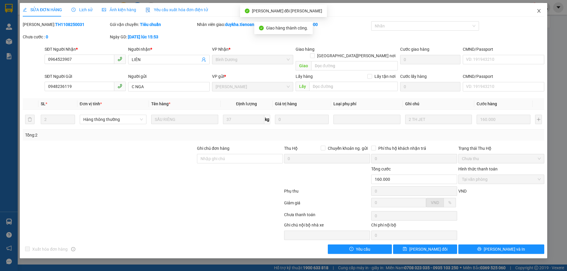
click at [541, 9] on span "Close" at bounding box center [539, 11] width 17 height 17
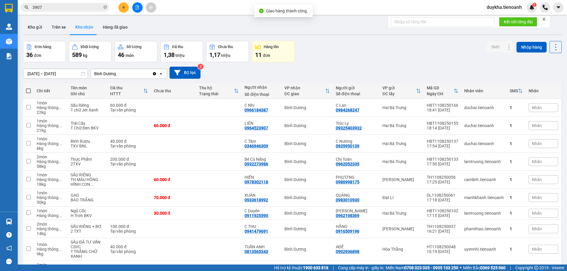
click at [88, 11] on span "3907" at bounding box center [65, 7] width 89 height 9
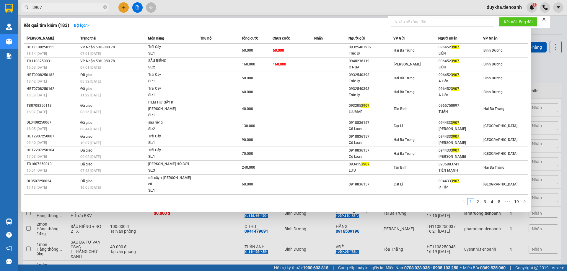
click at [88, 9] on input "3907" at bounding box center [67, 7] width 70 height 6
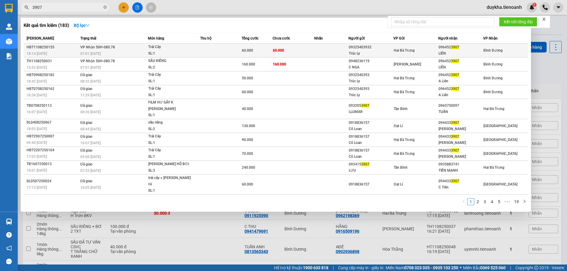
click at [227, 50] on td at bounding box center [220, 51] width 41 height 14
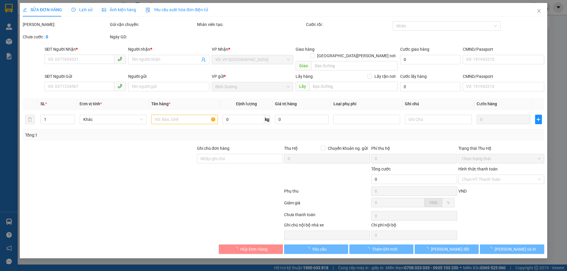
type input "0964523907"
type input "LIÊN"
type input "09325403932"
type input "Trúc Ly"
type input "60.000"
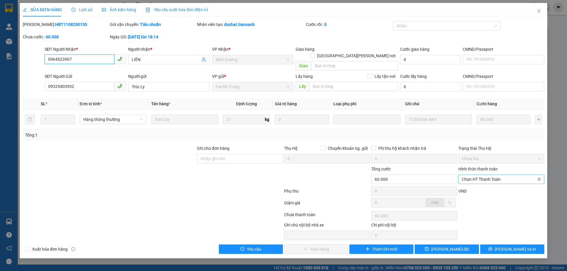
click at [489, 175] on span "Chọn HT Thanh Toán" at bounding box center [501, 179] width 79 height 9
click at [482, 183] on div "Tại văn phòng" at bounding box center [501, 185] width 79 height 6
type input "0"
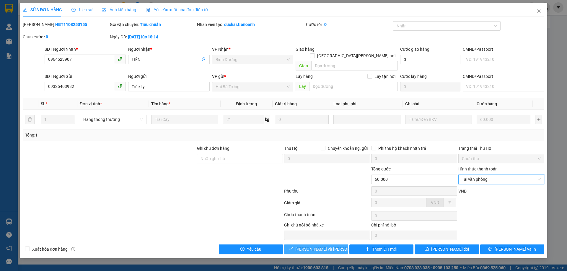
click at [336, 245] on button "Lưu và Giao hàng" at bounding box center [316, 249] width 64 height 9
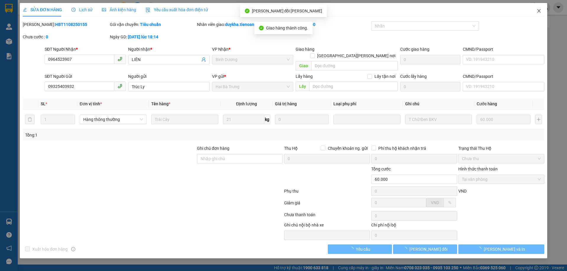
click at [541, 12] on icon "close" at bounding box center [539, 11] width 5 height 5
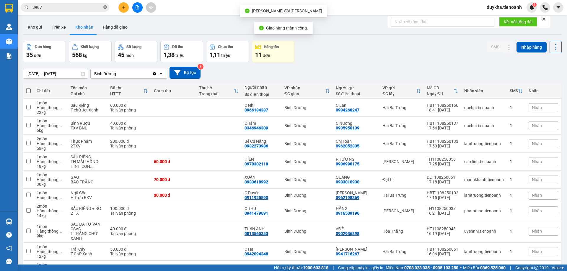
click at [106, 7] on icon "close-circle" at bounding box center [105, 7] width 4 height 4
click at [96, 7] on input "text" at bounding box center [67, 7] width 70 height 6
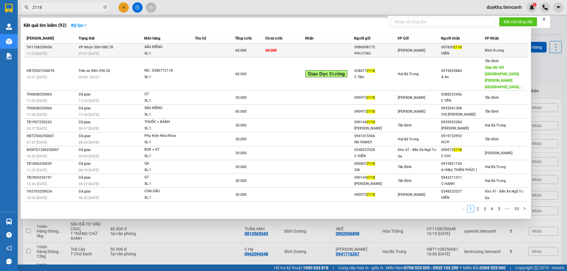
type input "2118"
click at [241, 54] on td "60.000" at bounding box center [250, 51] width 30 height 14
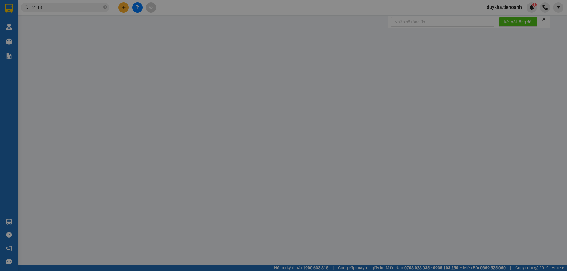
type input "0978302118"
type input "HIỀN"
type input "0986998175"
type input "PHƯƠNG"
type input "60.000"
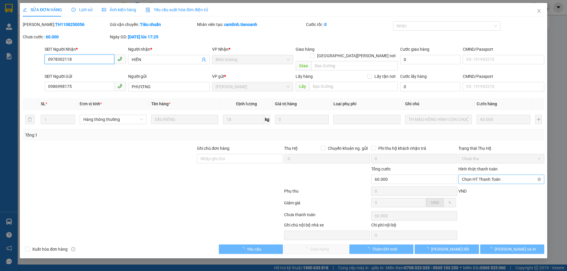
click at [488, 175] on span "Chọn HT Thanh Toán" at bounding box center [501, 179] width 79 height 9
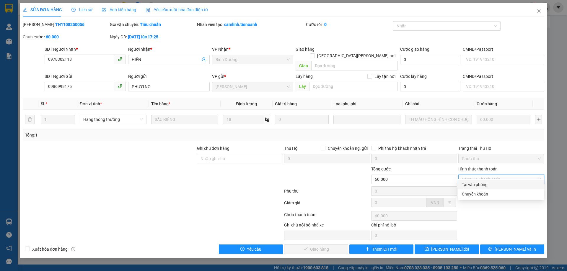
click at [486, 182] on div "Tại văn phòng" at bounding box center [501, 185] width 79 height 6
type input "0"
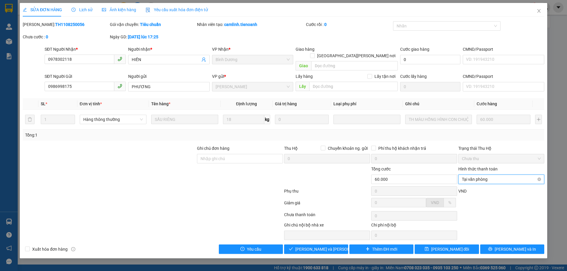
click at [475, 175] on span "Tại văn phòng" at bounding box center [501, 179] width 79 height 9
click at [477, 183] on div "Tại văn phòng" at bounding box center [501, 185] width 79 height 6
drag, startPoint x: 289, startPoint y: 240, endPoint x: 298, endPoint y: 241, distance: 9.5
click at [292, 245] on button "Lưu và Giao hàng" at bounding box center [316, 249] width 64 height 9
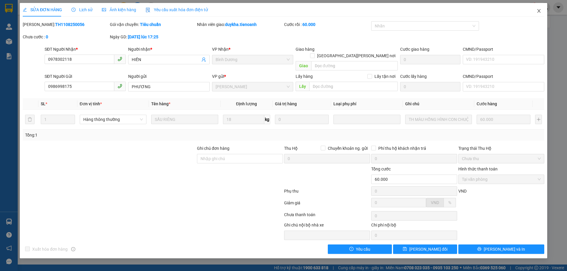
click at [538, 12] on icon "close" at bounding box center [539, 11] width 5 height 5
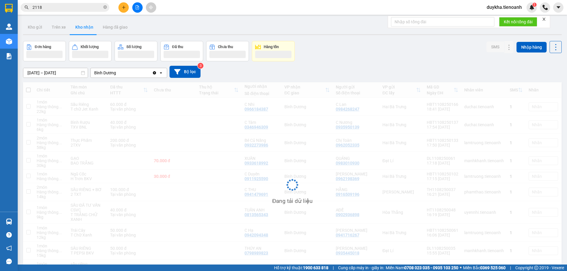
click at [107, 7] on span "2118" at bounding box center [65, 7] width 89 height 9
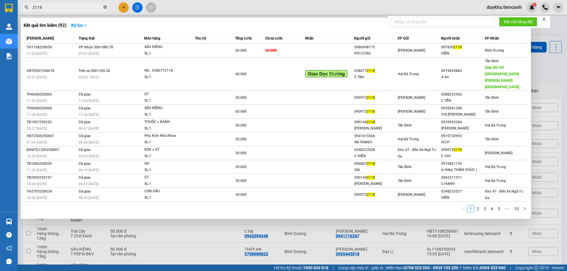
click at [104, 7] on icon "close-circle" at bounding box center [105, 7] width 4 height 4
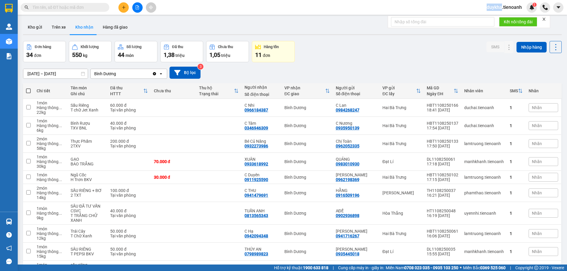
click at [103, 7] on span at bounding box center [65, 7] width 89 height 9
click at [100, 7] on input "text" at bounding box center [67, 7] width 70 height 6
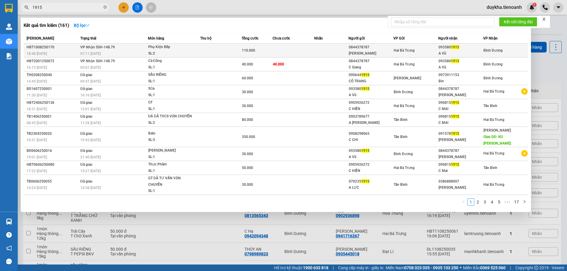
type input "1915"
click at [186, 50] on div "Phụ Kiện Bếp" at bounding box center [170, 47] width 44 height 6
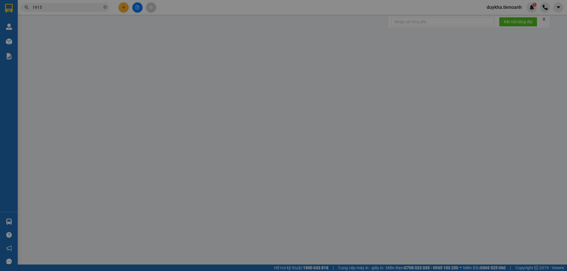
type input "0935801915"
type input "A Vũ"
type input "0844378787"
type input "C GIANG"
type input "110.000"
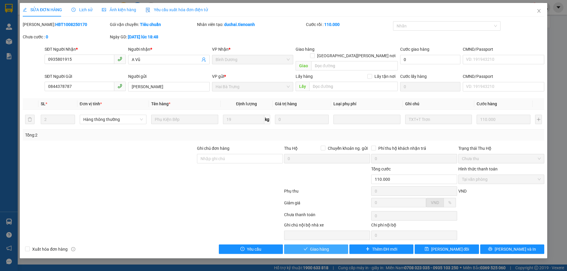
click at [326, 246] on span "Giao hàng" at bounding box center [319, 249] width 19 height 6
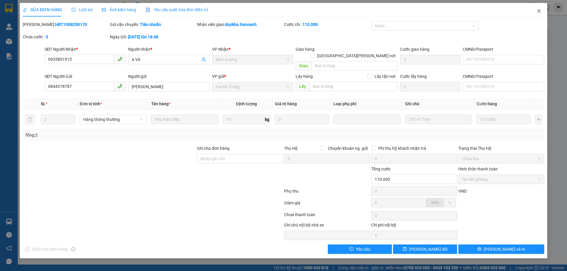
click at [537, 6] on span "Close" at bounding box center [539, 11] width 17 height 17
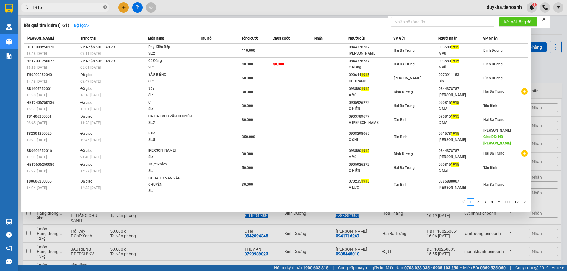
click at [105, 7] on icon "close-circle" at bounding box center [105, 7] width 4 height 4
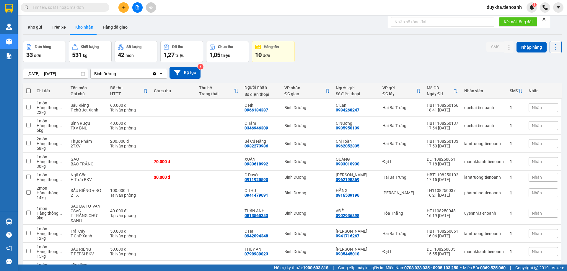
click at [102, 7] on input "text" at bounding box center [67, 7] width 70 height 6
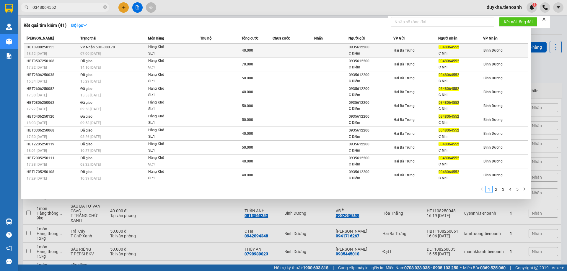
type input "0348064552"
click at [113, 46] on span "VP Nhận 50H-080.78" at bounding box center [97, 47] width 35 height 4
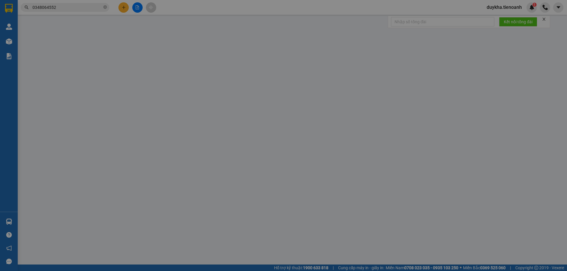
type input "0348064552"
type input "C Nhi"
type input "0935612200"
type input "C Diễm"
type input "40.000"
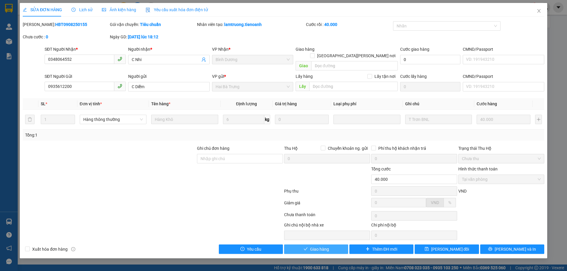
click at [336, 245] on button "Giao hàng" at bounding box center [316, 249] width 64 height 9
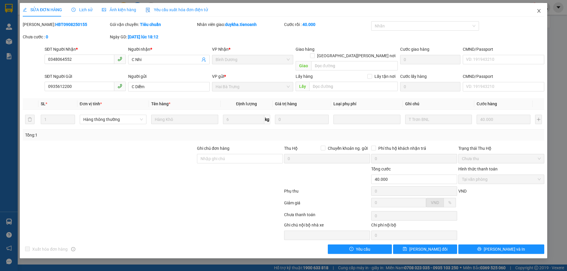
drag, startPoint x: 538, startPoint y: 13, endPoint x: 110, endPoint y: 15, distance: 428.3
click at [538, 13] on icon "close" at bounding box center [539, 11] width 5 height 5
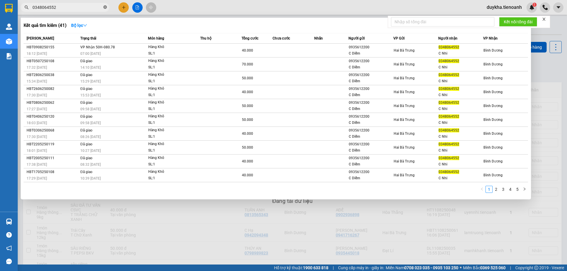
click at [104, 8] on icon "close-circle" at bounding box center [105, 7] width 4 height 4
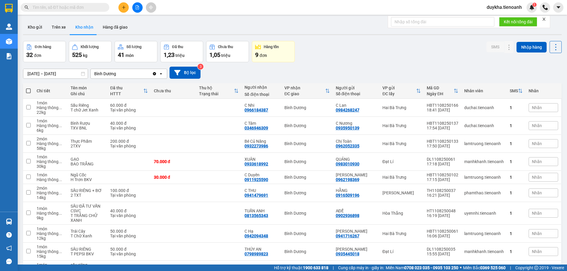
click at [96, 9] on input "text" at bounding box center [67, 7] width 70 height 6
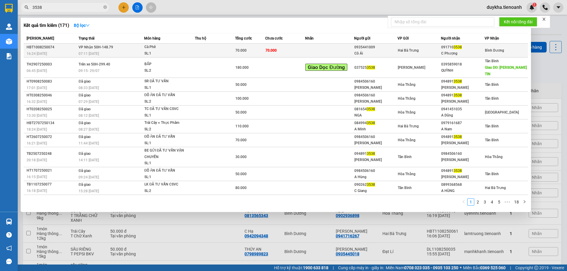
type input "3538"
click at [151, 51] on div "SL: 1" at bounding box center [166, 54] width 44 height 6
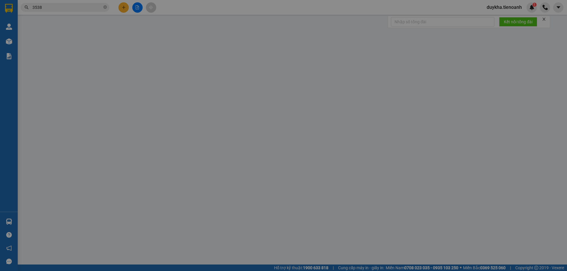
type input "0917103538"
type input "C Phượng"
type input "0935441009"
type input "Cô Ái"
type input "70.000"
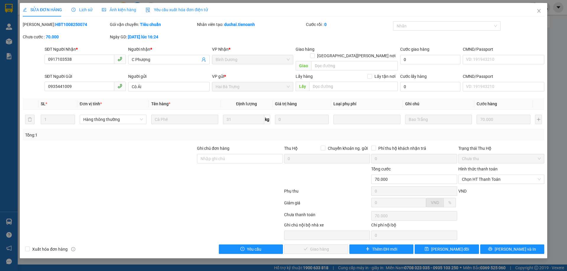
click at [488, 167] on div "Hình thức thanh toán" at bounding box center [501, 170] width 86 height 9
click at [484, 175] on span "Chọn HT Thanh Toán" at bounding box center [501, 179] width 79 height 9
click at [477, 182] on div "Tại văn phòng" at bounding box center [501, 185] width 79 height 6
type input "0"
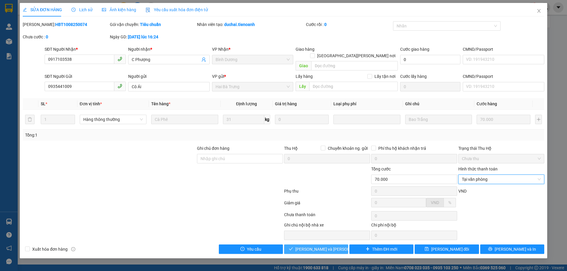
click at [327, 246] on span "Lưu và Giao hàng" at bounding box center [335, 249] width 80 height 6
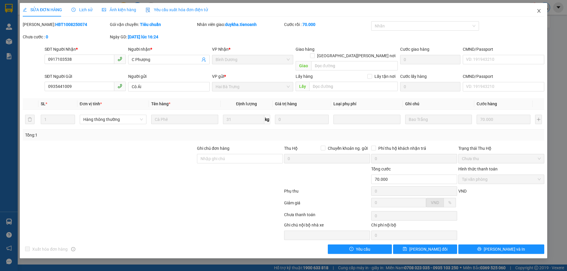
drag, startPoint x: 543, startPoint y: 4, endPoint x: 542, endPoint y: 10, distance: 6.3
click at [543, 6] on span "Close" at bounding box center [539, 11] width 17 height 17
click at [542, 10] on div at bounding box center [545, 7] width 10 height 10
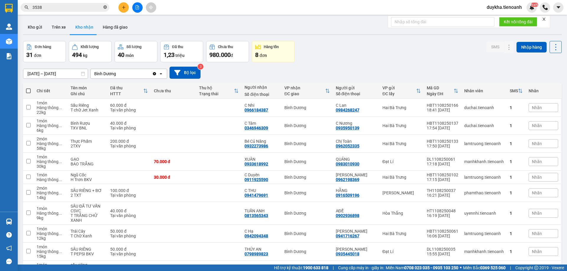
click at [106, 7] on icon "close-circle" at bounding box center [105, 7] width 4 height 4
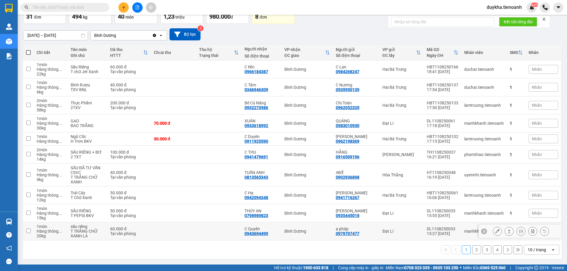
click at [495, 231] on button at bounding box center [497, 232] width 8 height 10
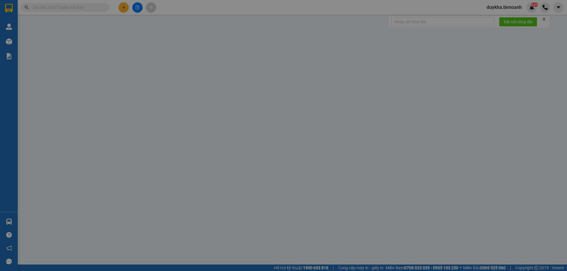
type input "0943694499"
type input "C Quyên"
type input "281408746"
type input "0979707477"
type input "a pháp"
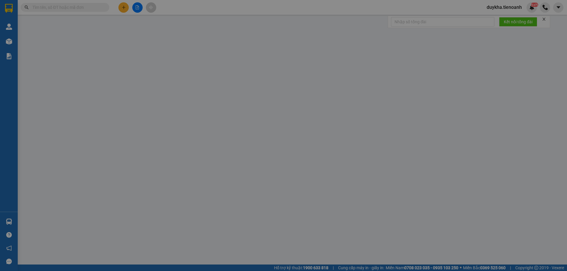
type input "60.000"
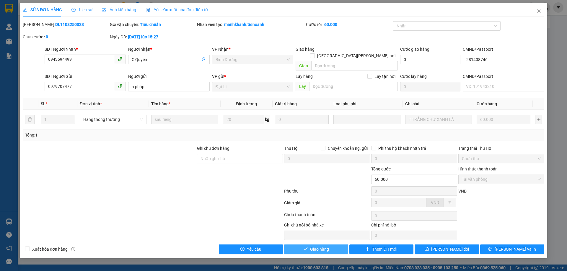
click at [310, 246] on span "Giao hàng" at bounding box center [319, 249] width 19 height 6
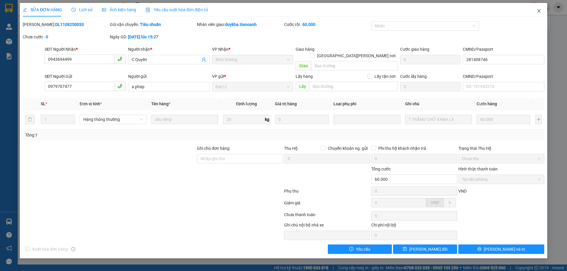
click at [537, 14] on span "Close" at bounding box center [539, 11] width 17 height 17
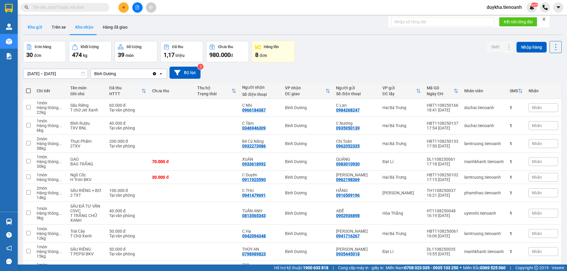
click at [34, 29] on button "Kho gửi" at bounding box center [35, 27] width 24 height 14
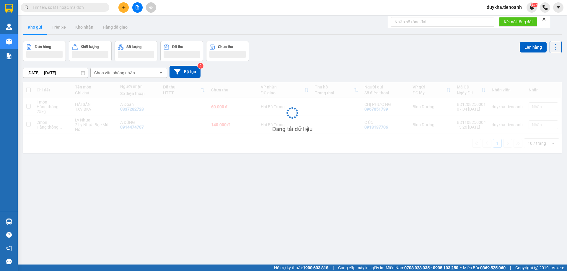
click at [34, 29] on button "Kho gửi" at bounding box center [35, 27] width 24 height 14
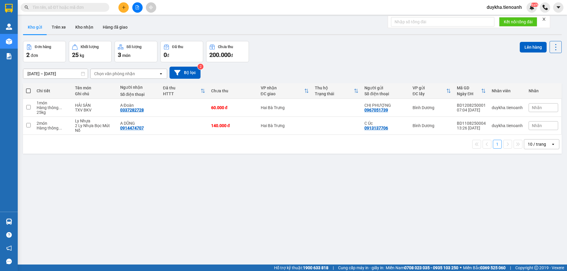
click at [328, 60] on div "Đơn hàng 2 đơn Khối lượng 25 kg Số lượng 3 món Đã thu 0 đ Chưa thu 200.000 đ Lê…" at bounding box center [292, 51] width 539 height 21
click at [329, 58] on div "Đơn hàng 2 đơn Khối lượng 25 kg Số lượng 3 món Đã thu 0 đ Chưa thu 200.000 đ Lê…" at bounding box center [292, 51] width 539 height 21
click at [331, 57] on div "Đơn hàng 2 đơn Khối lượng 25 kg Số lượng 3 món Đã thu 0 đ Chưa thu 200.000 đ Lê…" at bounding box center [292, 51] width 539 height 21
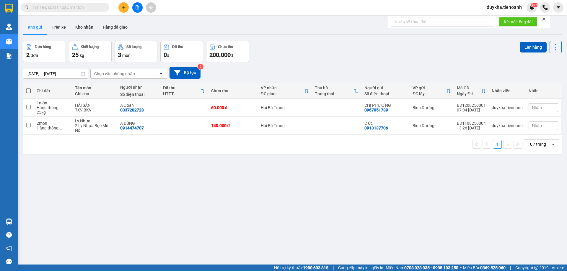
click at [331, 57] on div "Đơn hàng 2 đơn Khối lượng 25 kg Số lượng 3 món Đã thu 0 đ Chưa thu 200.000 đ Lê…" at bounding box center [292, 51] width 539 height 21
click at [329, 54] on div "Đơn hàng 2 đơn Khối lượng 25 kg Số lượng 3 món Đã thu 0 đ Chưa thu 200.000 đ Lê…" at bounding box center [292, 51] width 539 height 21
click at [68, 9] on input "text" at bounding box center [67, 7] width 70 height 6
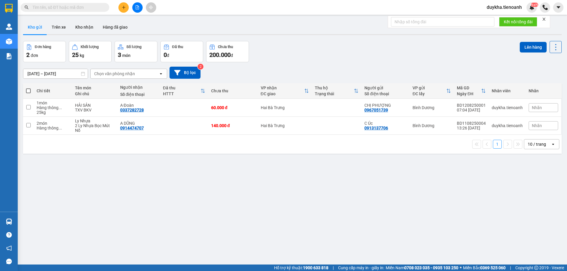
click at [239, 148] on div "1 10 / trang open" at bounding box center [292, 144] width 534 height 10
click at [238, 146] on div "1 10 / trang open" at bounding box center [292, 144] width 534 height 10
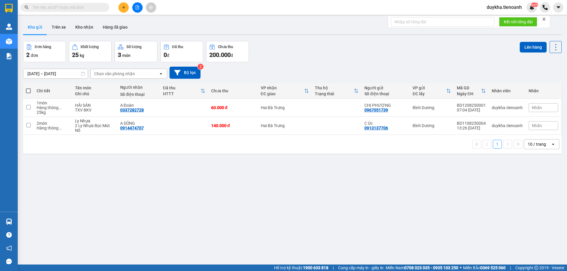
click at [289, 40] on div "ver 1.8.137 Kho gửi Trên xe Kho nhận Hàng đã giao Đơn hàng 2 đơn Khối lượng 25 …" at bounding box center [292, 153] width 543 height 271
click at [301, 10] on div "Kết quả tìm kiếm ( 171 ) Bộ lọc Mã ĐH Trạng thái Món hàng Thu hộ Tổng cước Chưa…" at bounding box center [283, 7] width 567 height 15
click at [291, 50] on div "Đơn hàng 2 đơn Khối lượng 25 kg Số lượng 3 món Đã thu 0 đ Chưa thu 200.000 đ Lê…" at bounding box center [292, 51] width 539 height 21
click at [126, 8] on icon "plus" at bounding box center [124, 7] width 4 height 4
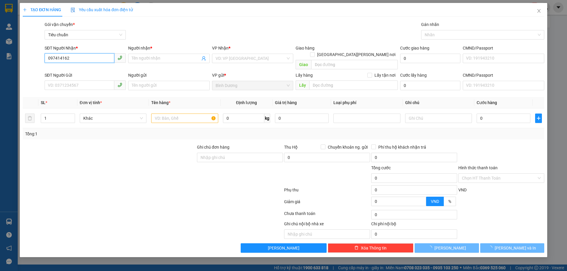
type input "0974141626"
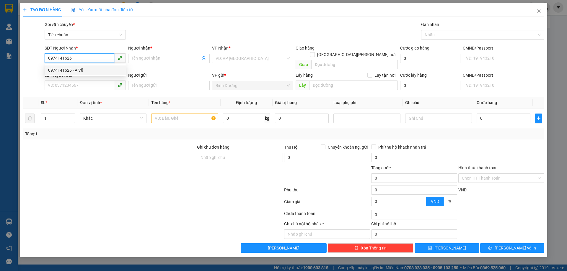
click at [85, 68] on div "0974141626 - A Vũ" at bounding box center [85, 70] width 74 height 6
type input "A Vũ"
type input "0974141626"
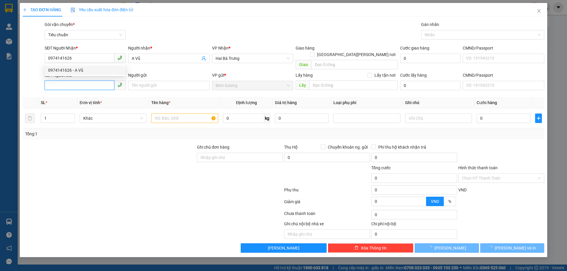
type input "200.000"
click at [85, 83] on input "SĐT Người Gửi" at bounding box center [80, 85] width 70 height 9
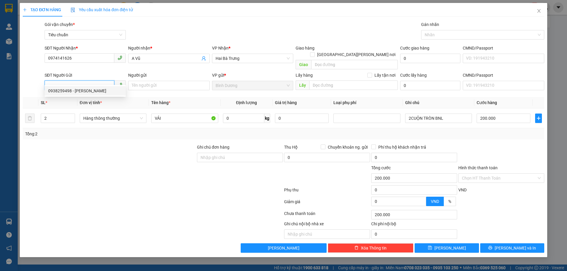
click at [86, 92] on div "0938259498 - Ngọc Trinh" at bounding box center [85, 91] width 74 height 6
type input "0938259498"
type input "Ngọc Trinh"
click at [54, 114] on input "2" at bounding box center [58, 118] width 34 height 9
click at [144, 114] on div "Hàng thông thường" at bounding box center [113, 118] width 67 height 9
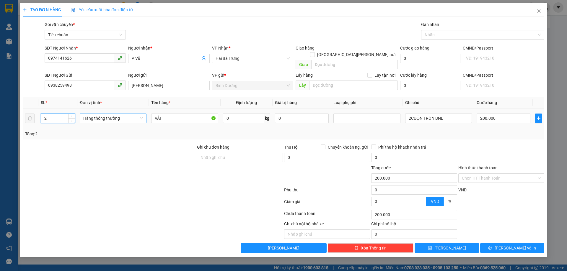
type input "0"
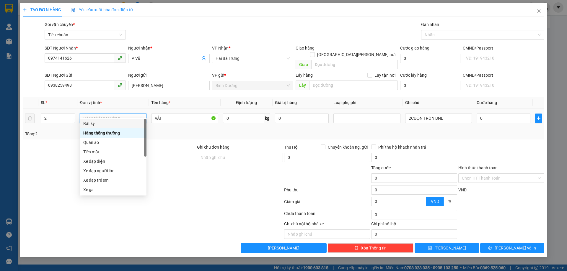
click at [128, 114] on span "Hàng thông thường" at bounding box center [113, 118] width 60 height 9
click at [108, 142] on div "Quần áo" at bounding box center [113, 142] width 60 height 6
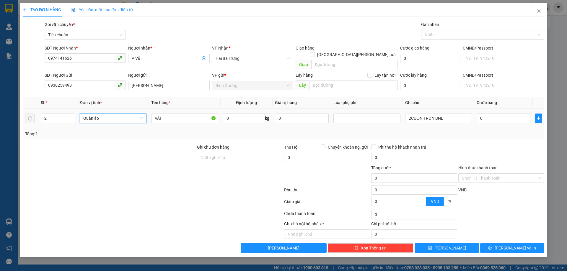
click at [264, 121] on td "0 kg" at bounding box center [247, 119] width 52 height 20
click at [256, 114] on input "0" at bounding box center [243, 118] width 41 height 9
click at [260, 128] on div "Tổng: 2" at bounding box center [284, 133] width 522 height 11
type input "58"
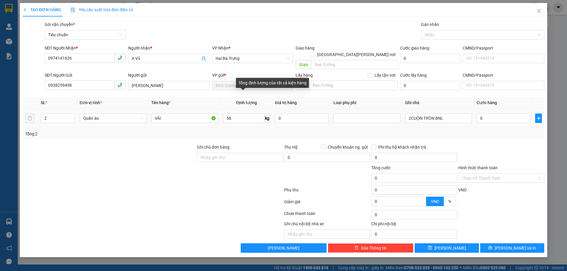
type input "119.000"
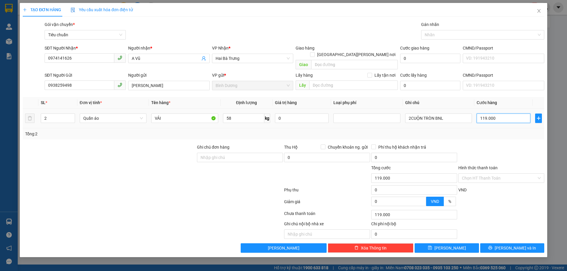
click at [498, 114] on input "119.000" at bounding box center [504, 118] width 54 height 9
type input "2"
type input "22"
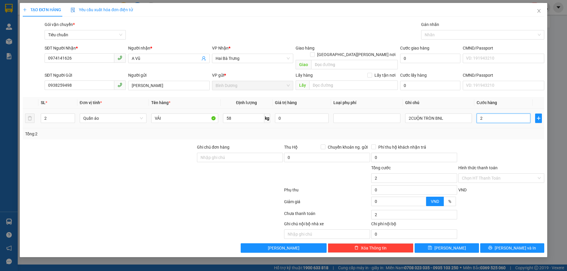
type input "22"
type input "220"
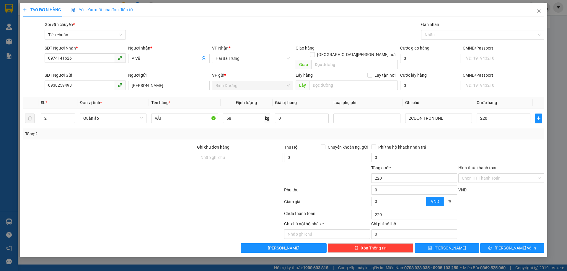
type input "220.000"
click at [503, 144] on div at bounding box center [501, 154] width 87 height 21
click at [495, 114] on input "220.000" at bounding box center [504, 118] width 54 height 9
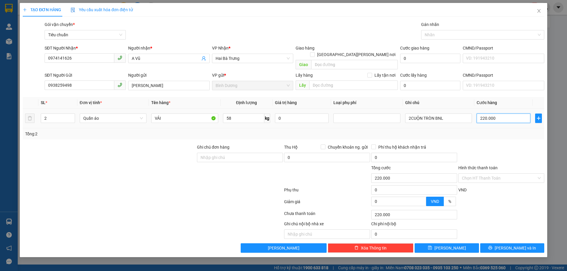
type input "2"
type input "24"
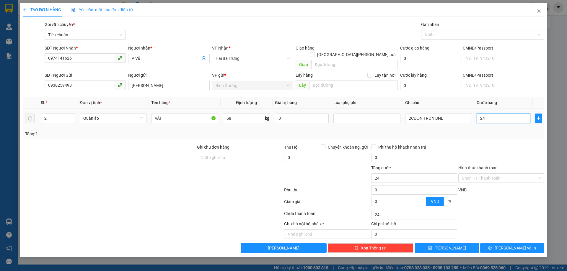
type input "240"
type input "240.000"
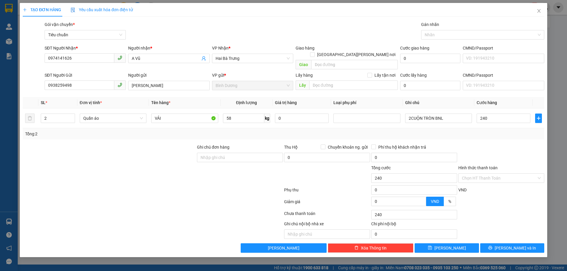
type input "240.000"
click at [491, 131] on div "Tổng: 2" at bounding box center [284, 133] width 522 height 11
click at [465, 133] on div "Transit Pickup Surcharge Ids Transit Deliver Surcharge Ids Transit Deliver Surc…" at bounding box center [284, 137] width 522 height 232
click at [510, 245] on span "Lưu và In" at bounding box center [515, 248] width 41 height 6
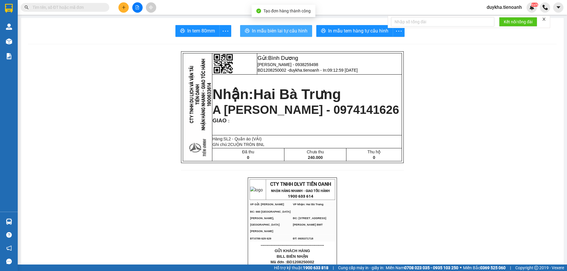
click at [274, 33] on span "In mẫu biên lai tự cấu hình" at bounding box center [280, 30] width 56 height 7
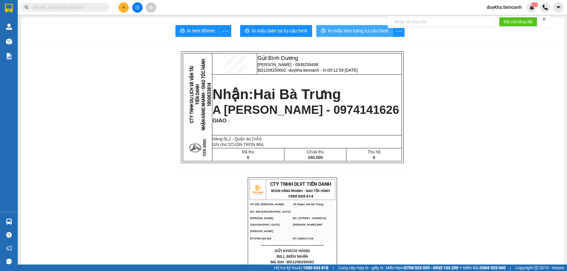
click at [351, 31] on span "In mẫu tem hàng tự cấu hình" at bounding box center [358, 30] width 60 height 7
click at [63, 7] on input "text" at bounding box center [67, 7] width 70 height 6
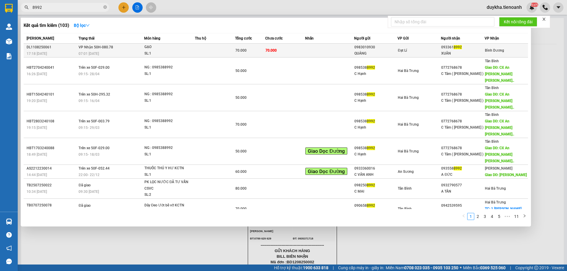
type input "8992"
click at [112, 52] on div "07:01 - 12/08" at bounding box center [111, 54] width 65 height 6
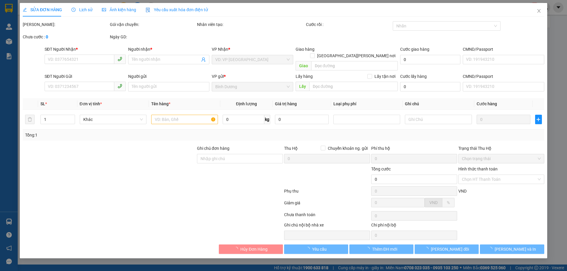
type input "0933618992"
type input "XUÂN"
type input "0983010930"
type input "QUẢNG"
type input "035078008218"
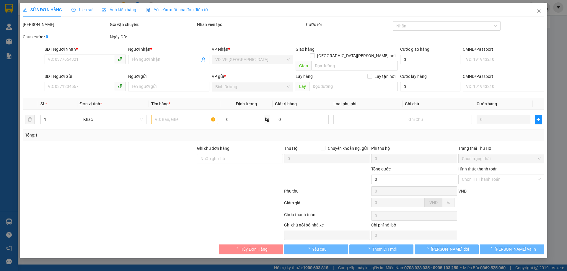
type input "70.000"
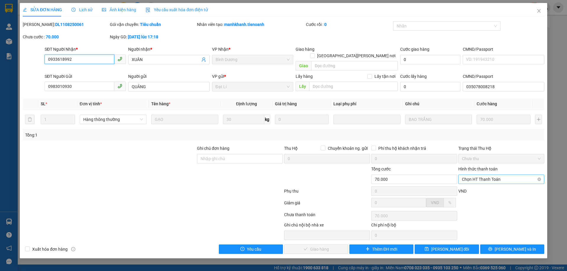
click at [473, 175] on span "Chọn HT Thanh Toán" at bounding box center [501, 179] width 79 height 9
click at [479, 187] on div "Tại văn phòng" at bounding box center [501, 185] width 79 height 6
type input "0"
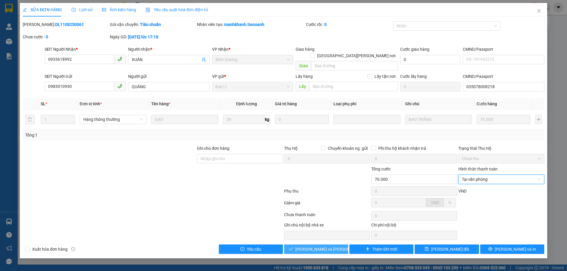
click at [333, 246] on span "Lưu và Giao hàng" at bounding box center [335, 249] width 80 height 6
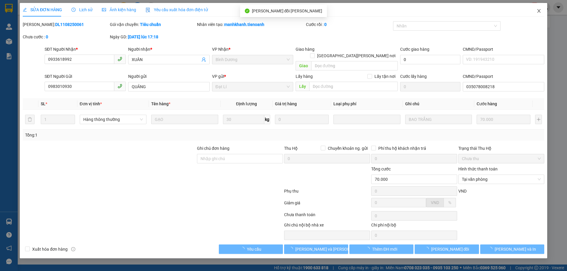
click at [538, 11] on icon "close" at bounding box center [539, 11] width 5 height 5
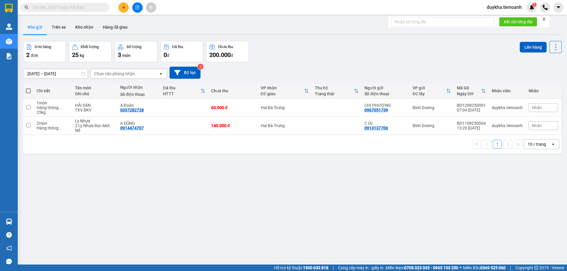
click at [97, 9] on input "text" at bounding box center [67, 7] width 70 height 6
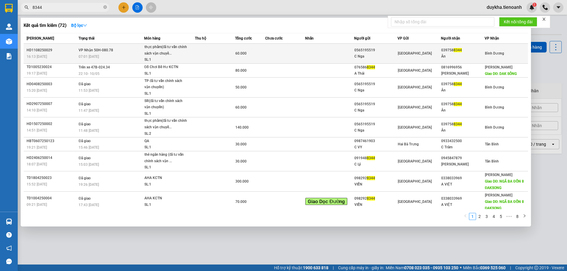
type input "8344"
click at [237, 54] on span "60.000" at bounding box center [240, 53] width 11 height 4
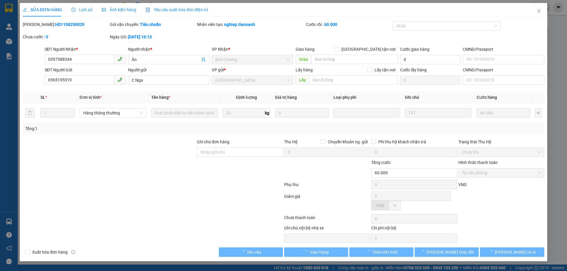
type input "0397588344"
type input "Ân"
type input "0565195519"
type input "C Nga"
type input "60.000"
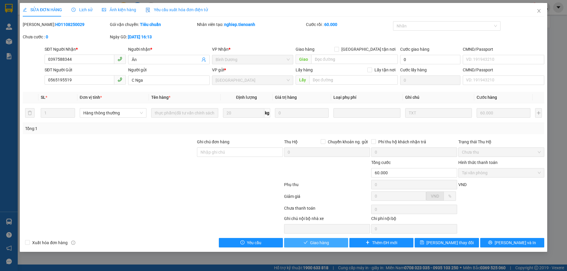
click at [339, 242] on button "Giao hàng" at bounding box center [316, 242] width 64 height 9
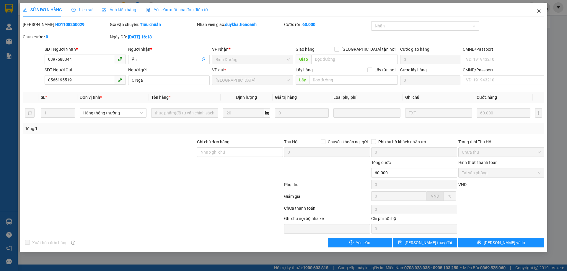
click at [538, 12] on icon "close" at bounding box center [539, 11] width 5 height 5
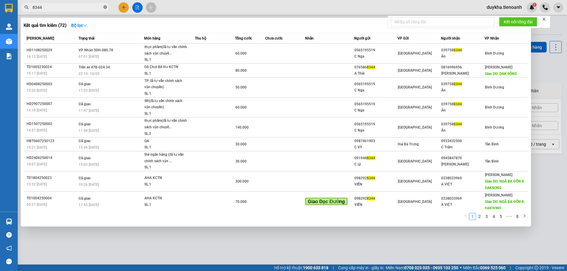
click at [104, 6] on icon "close-circle" at bounding box center [105, 7] width 4 height 4
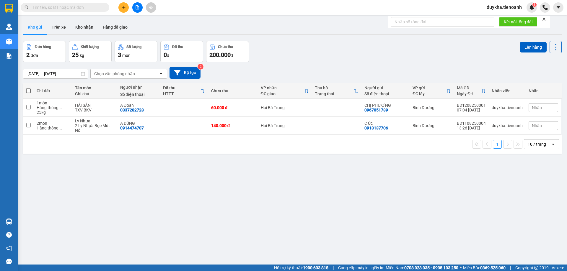
click at [93, 9] on input "text" at bounding box center [67, 7] width 70 height 6
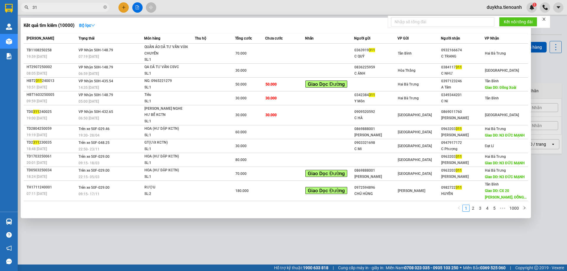
type input "3"
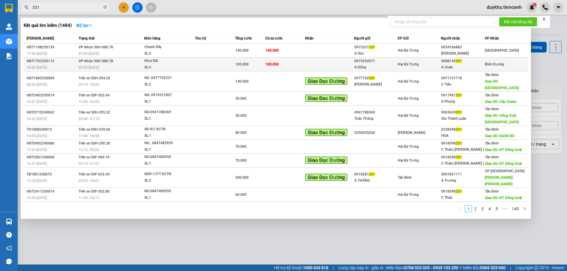
type input "331"
click at [165, 65] on div "SL: 2" at bounding box center [166, 67] width 44 height 6
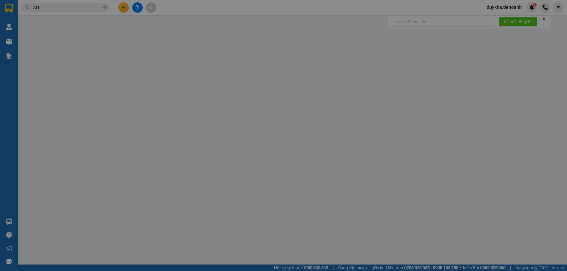
type input "0908145331"
type input "A Đoàn"
type input "0919254571"
type input "A Dũng"
type input "100.000"
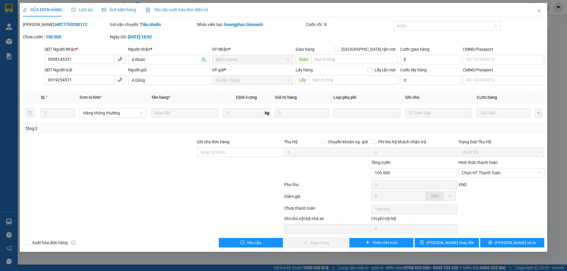
click at [219, 187] on div at bounding box center [152, 186] width 261 height 12
click at [481, 173] on span "Chọn HT Thanh Toán" at bounding box center [501, 173] width 79 height 9
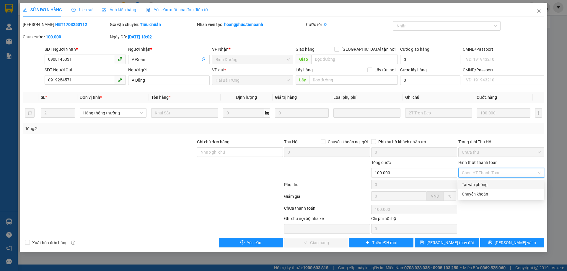
drag, startPoint x: 476, startPoint y: 186, endPoint x: 467, endPoint y: 190, distance: 10.6
click at [477, 185] on div "Tại văn phòng" at bounding box center [501, 185] width 79 height 6
type input "0"
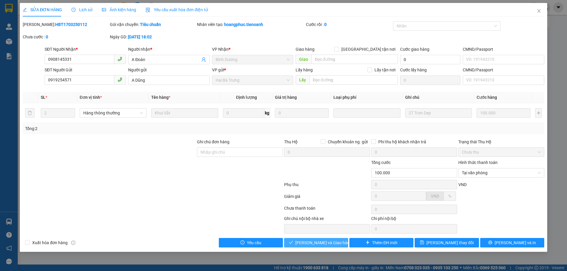
click at [329, 243] on span "Lưu và Giao hàng" at bounding box center [323, 243] width 57 height 6
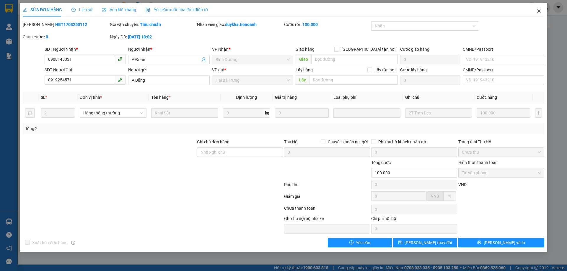
click at [535, 12] on span "Close" at bounding box center [539, 11] width 17 height 17
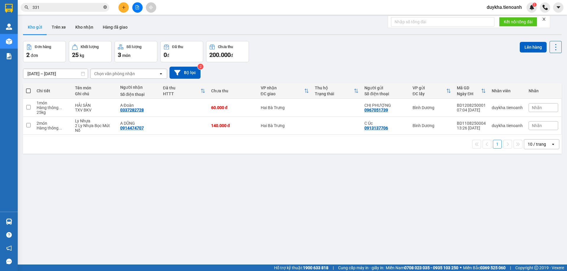
click at [104, 8] on icon "close-circle" at bounding box center [105, 7] width 4 height 4
click at [91, 7] on input "text" at bounding box center [67, 7] width 70 height 6
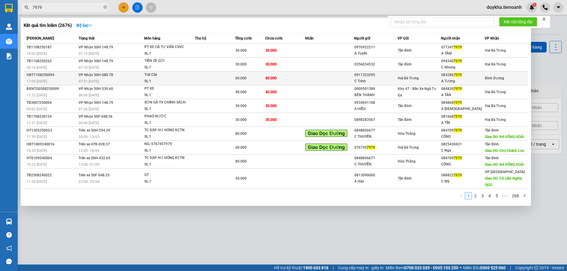
type input "7979"
click at [229, 76] on td at bounding box center [215, 78] width 40 height 14
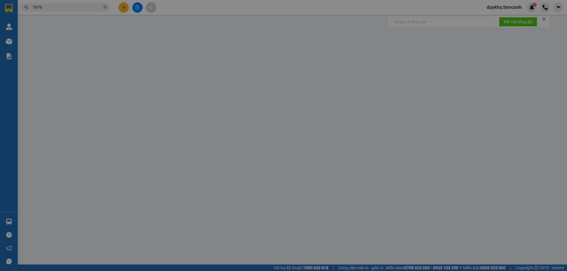
type input "0832867979"
type input "A Tường"
type input "0911323295"
type input "C Trinh"
type input "60.000"
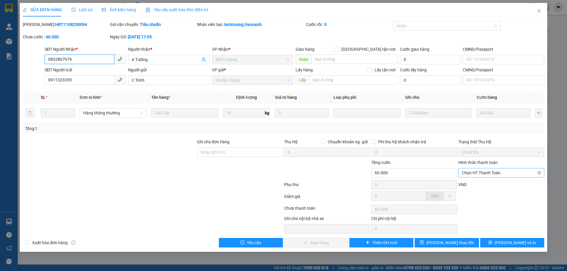
click at [479, 174] on span "Chọn HT Thanh Toán" at bounding box center [501, 173] width 79 height 9
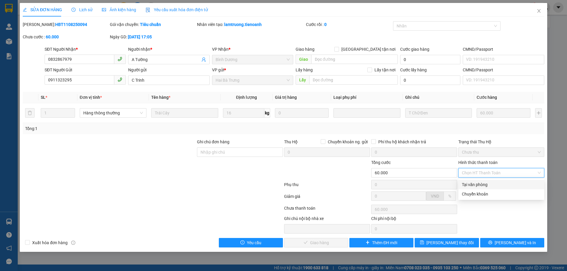
click at [481, 183] on div "Tại văn phòng" at bounding box center [501, 185] width 79 height 6
type input "0"
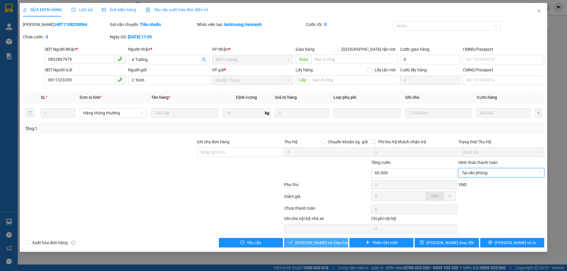
click at [337, 246] on button "Lưu và Giao hàng" at bounding box center [316, 242] width 64 height 9
